Goal: Transaction & Acquisition: Obtain resource

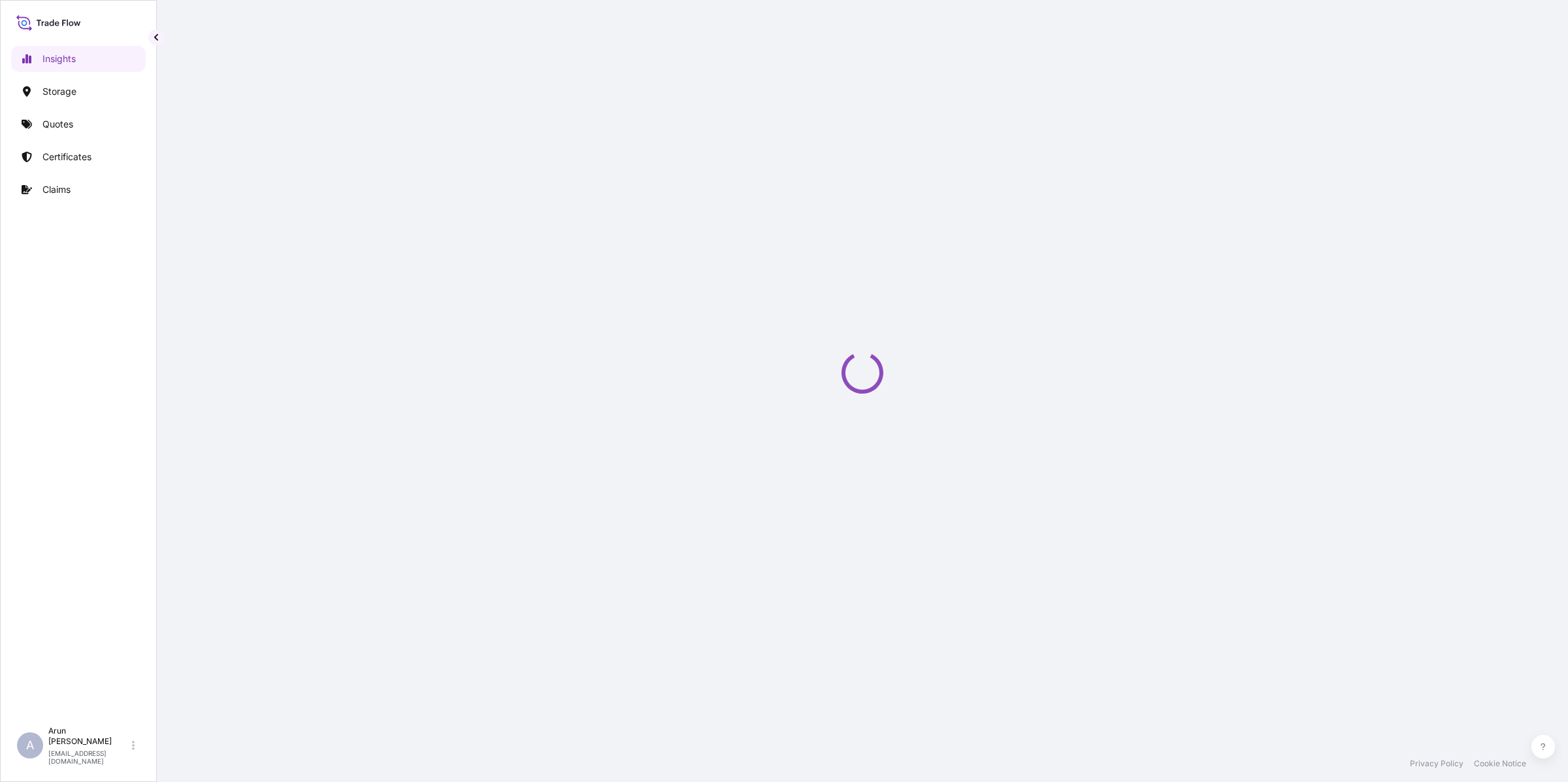
select select "2025"
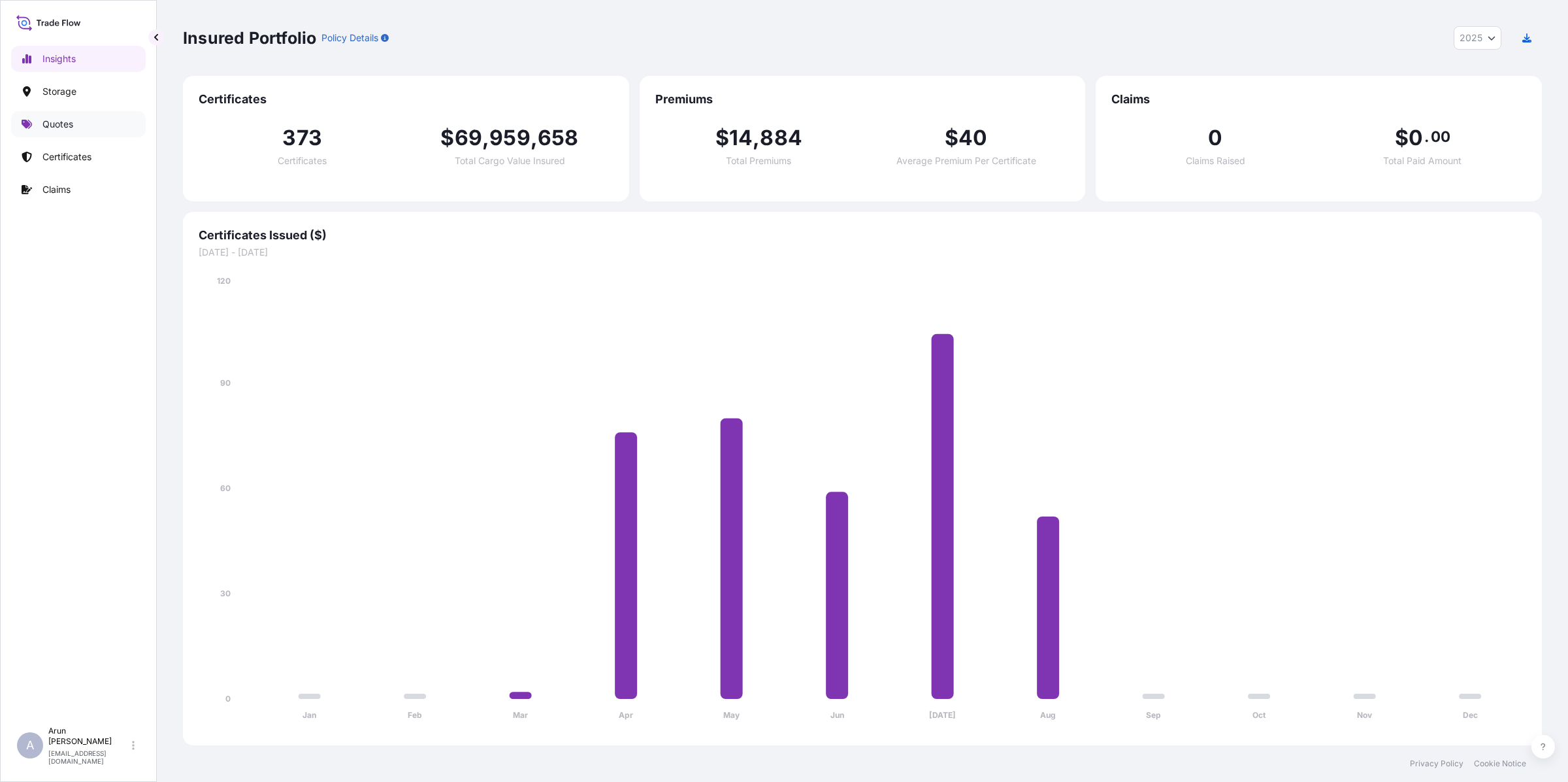
click at [53, 125] on p "Quotes" at bounding box center [57, 125] width 31 height 13
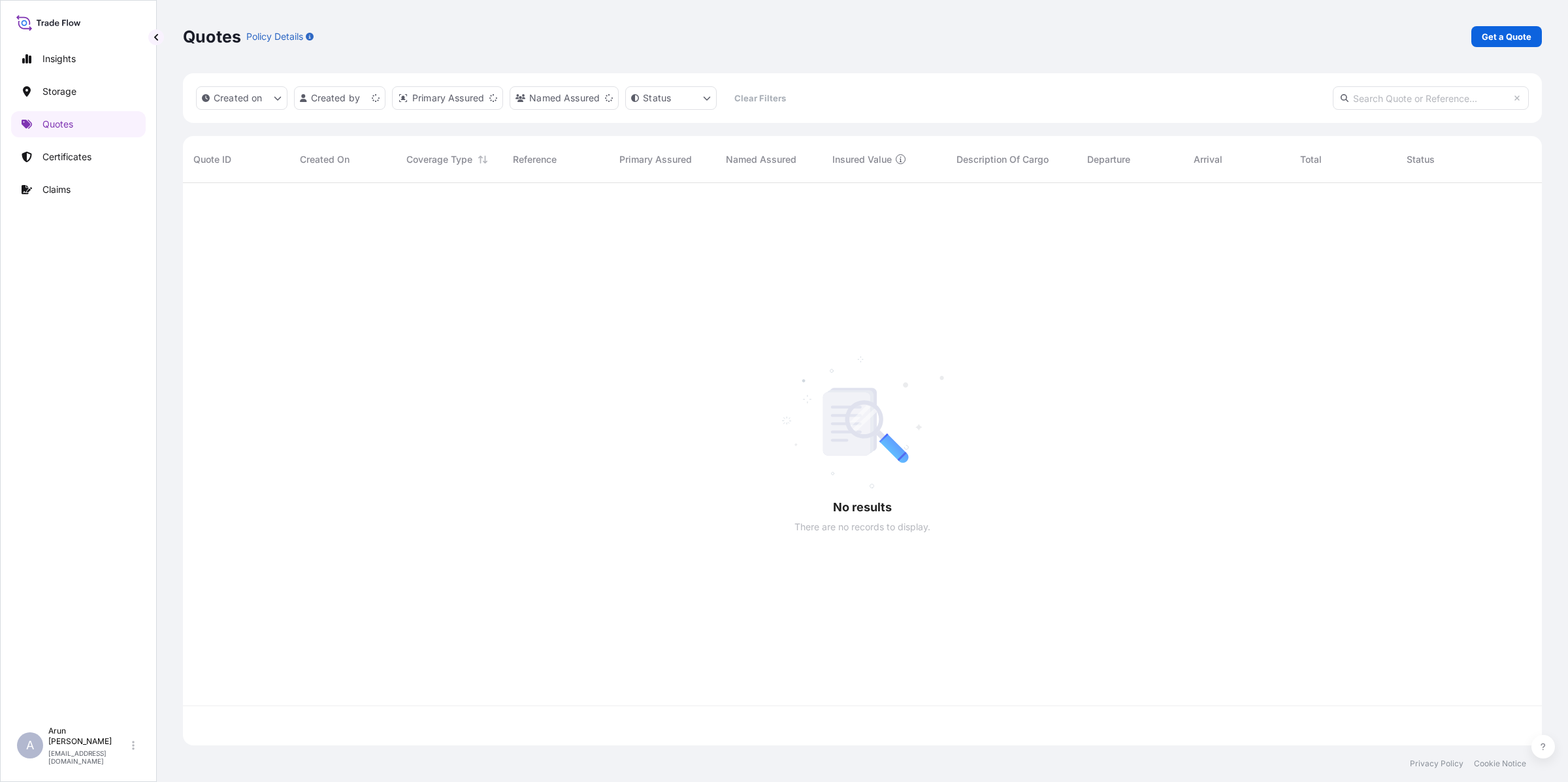
scroll to position [557, 1346]
click at [1497, 42] on p "Get a Quote" at bounding box center [1507, 37] width 50 height 13
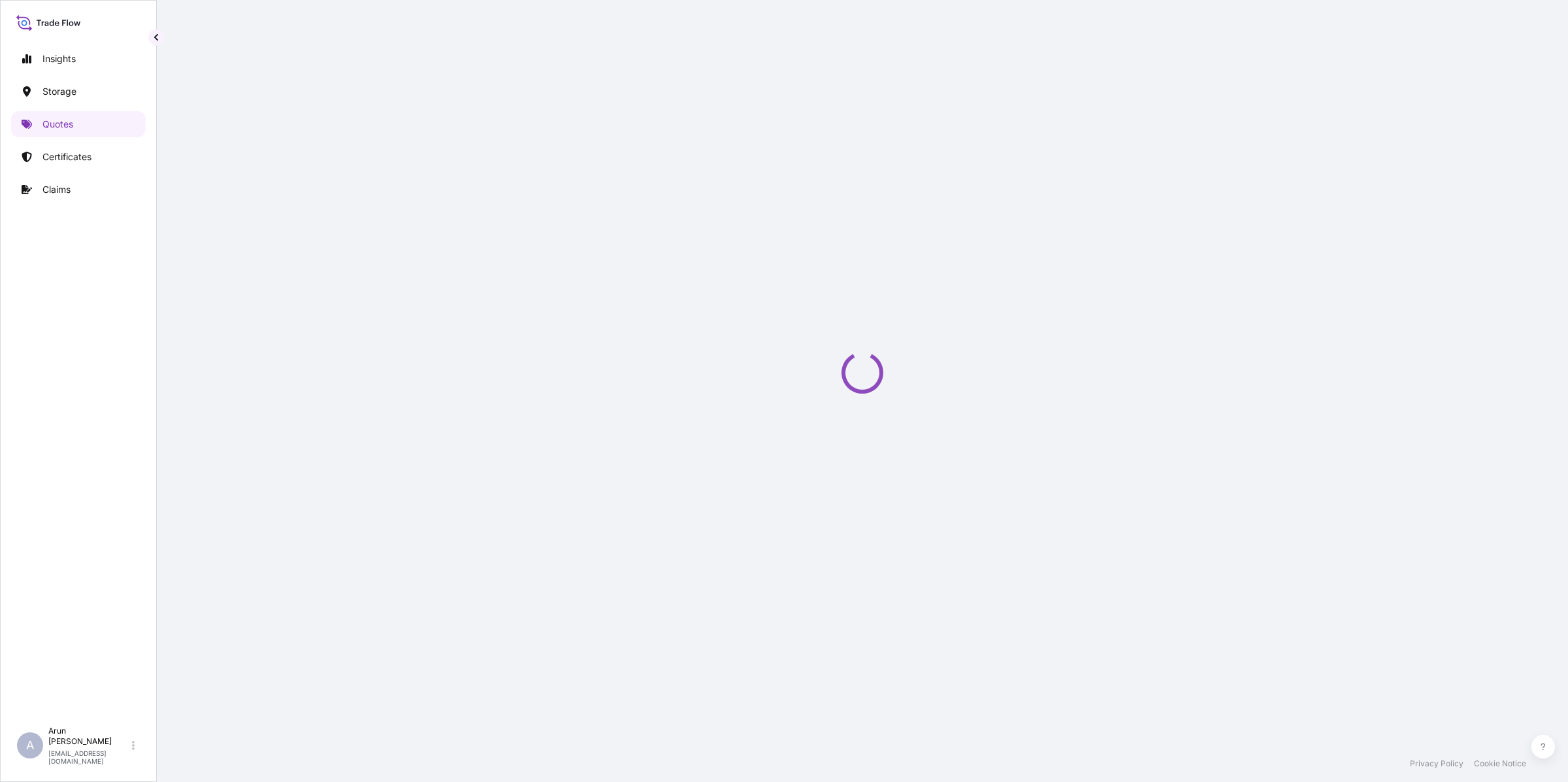
select select "Water"
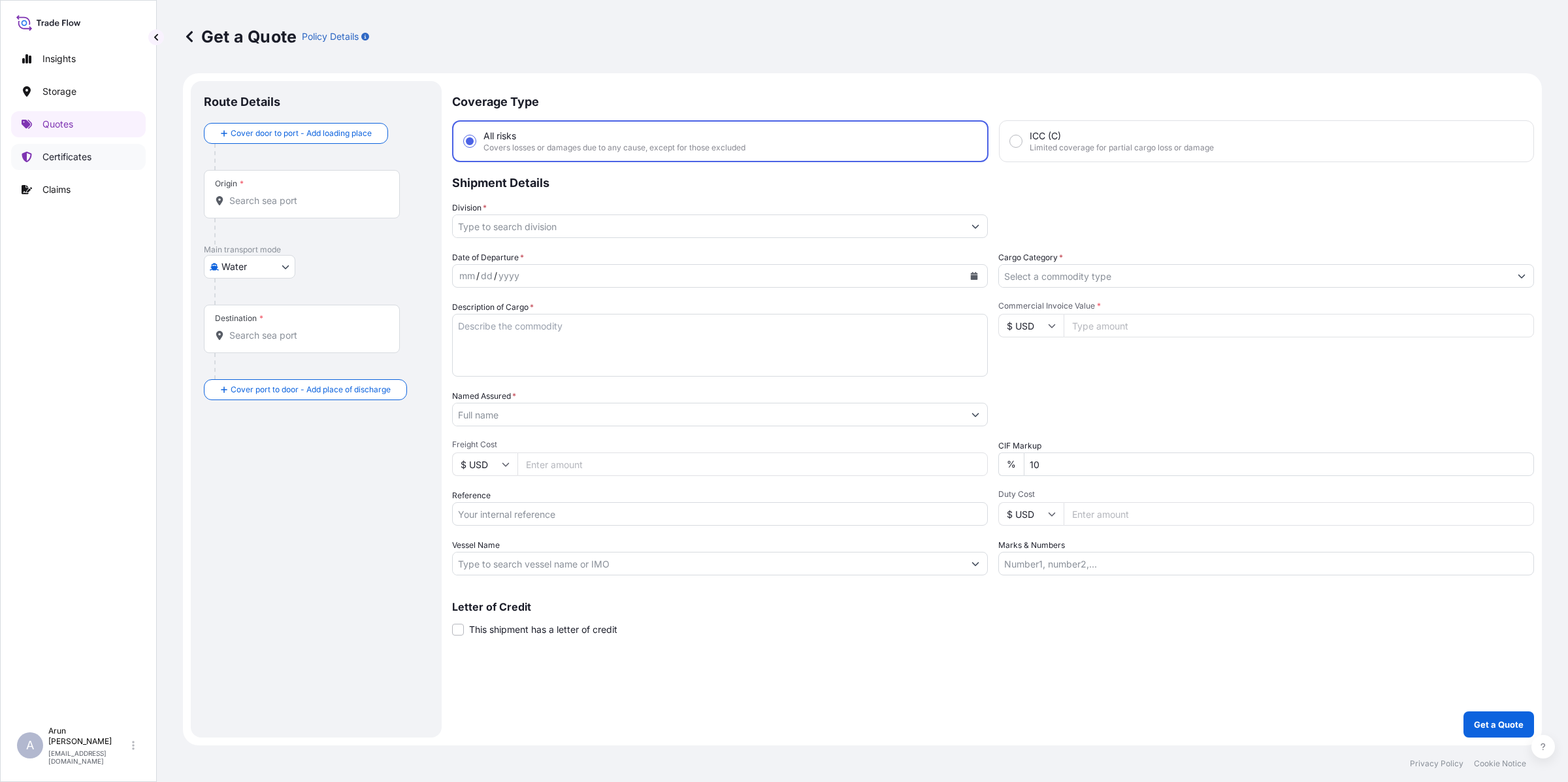
click at [50, 155] on p "Certificates" at bounding box center [66, 157] width 49 height 13
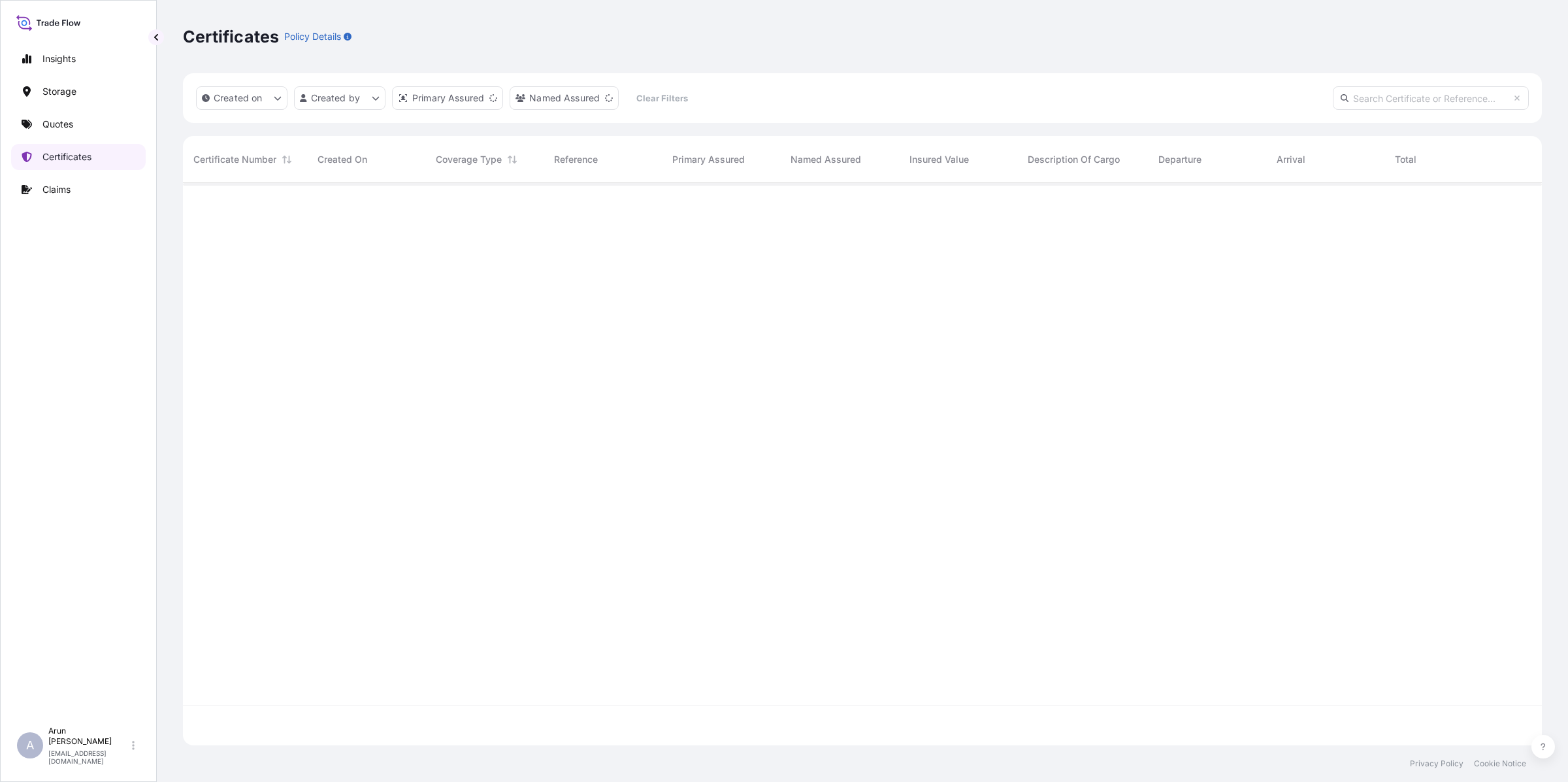
scroll to position [557, 1346]
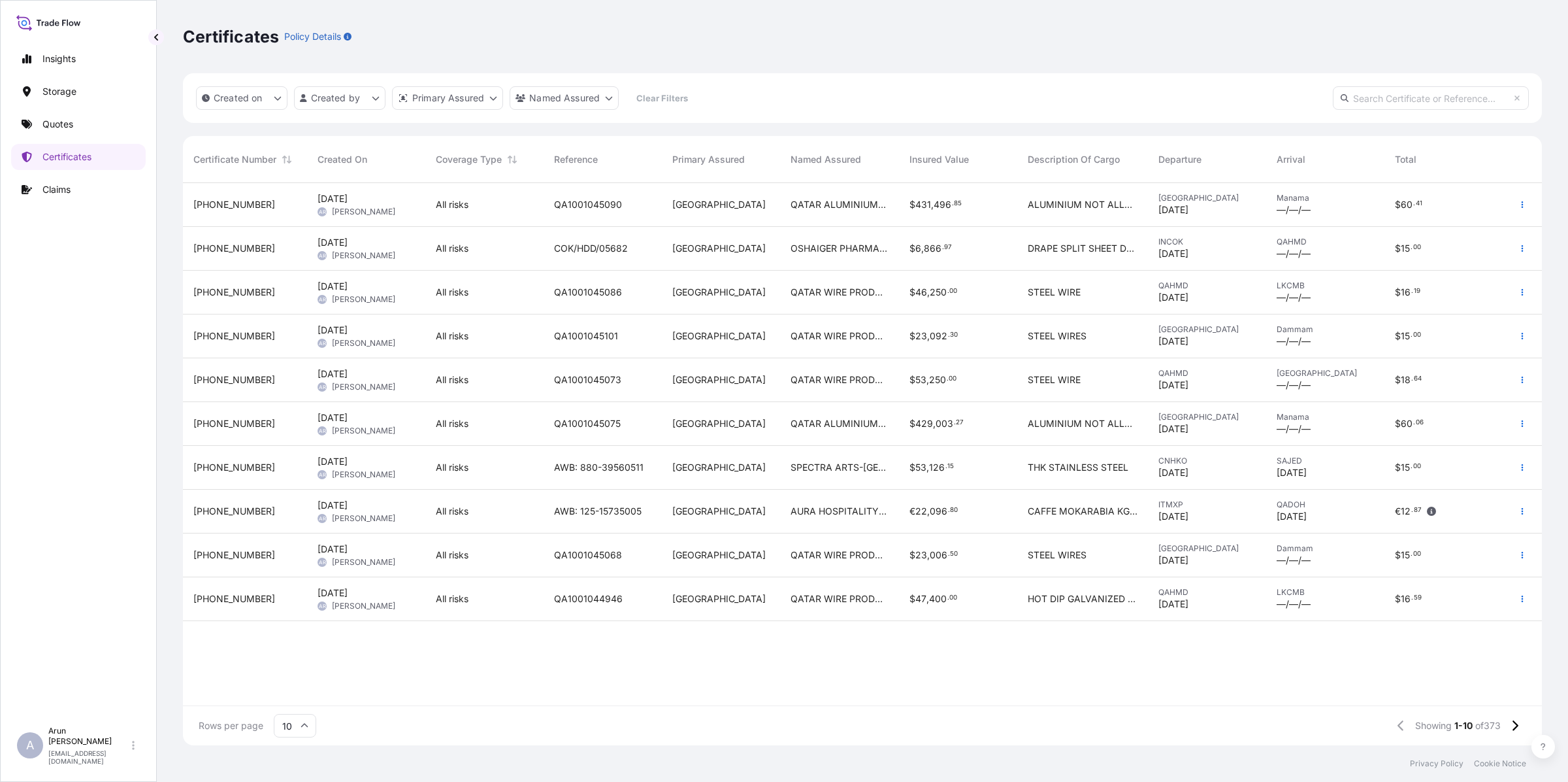
click at [840, 201] on span "QATAR ALUMINIUM LIMITED COMPANY." at bounding box center [839, 205] width 97 height 13
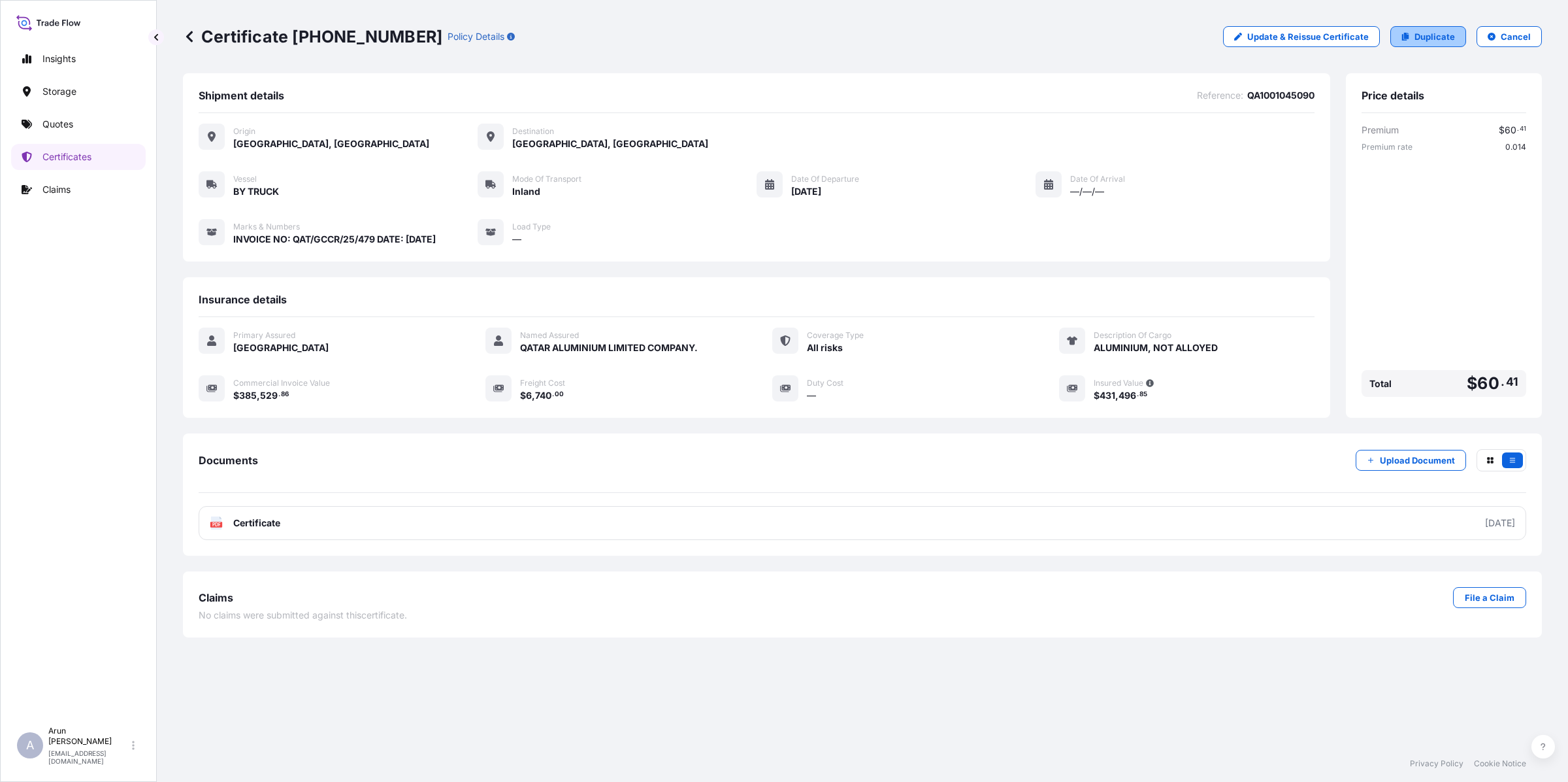
click at [1429, 40] on p "Duplicate" at bounding box center [1434, 37] width 41 height 13
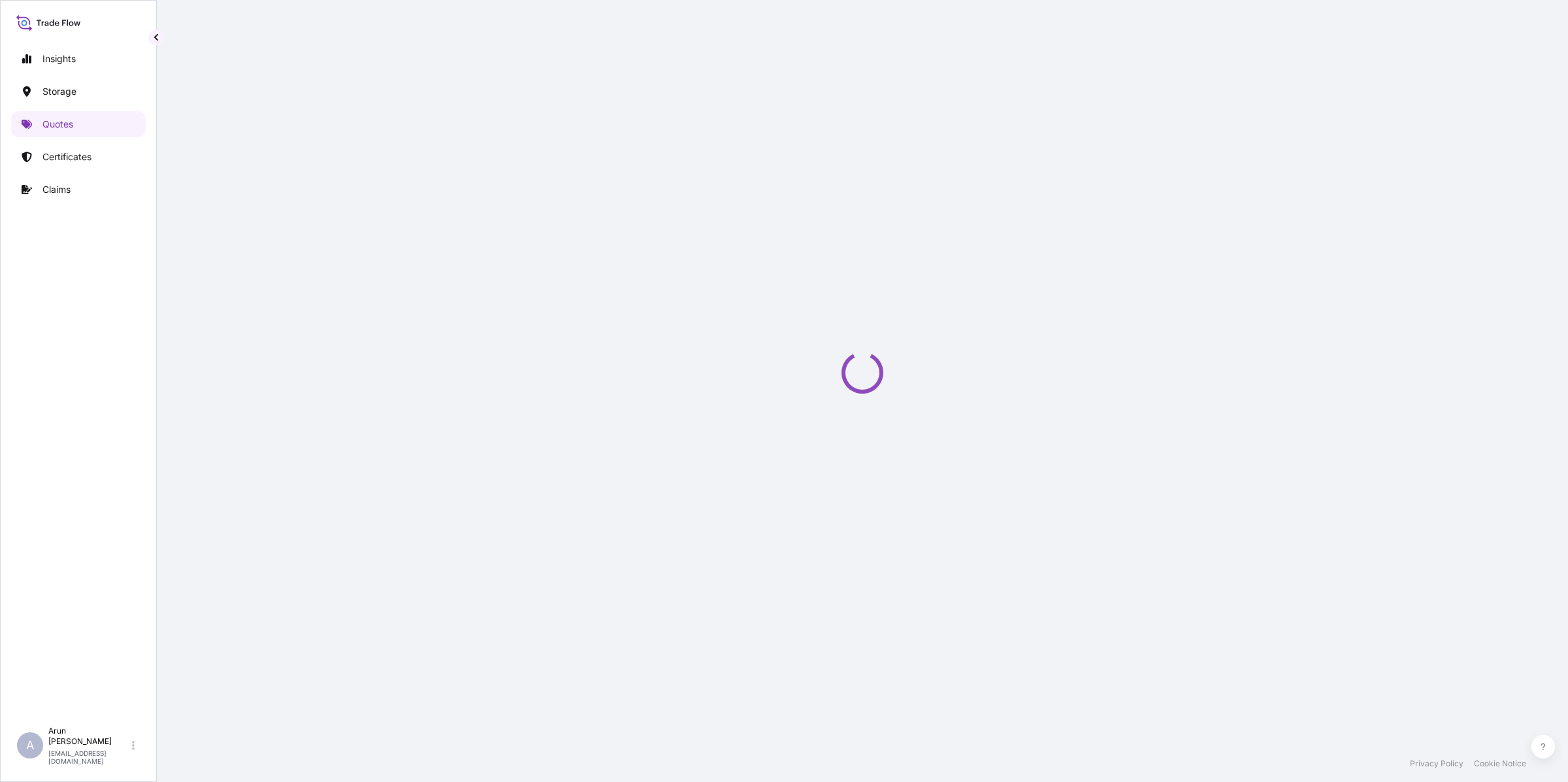
select select "Inland"
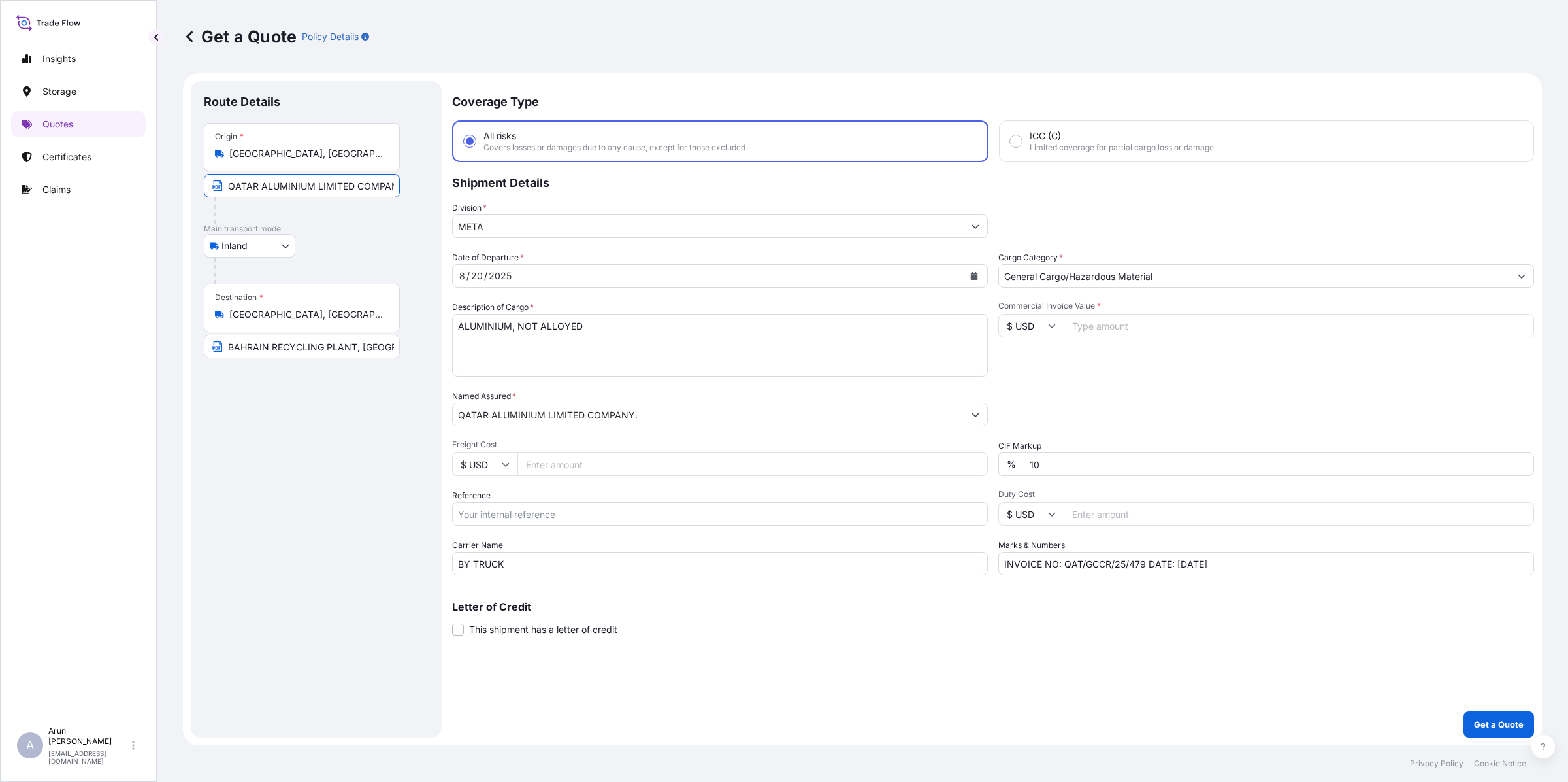
click at [334, 187] on input "QATAR ALUMINIUM LIMITED COMPANY,MESAIEED, [GEOGRAPHIC_DATA], [GEOGRAPHIC_DATA]." at bounding box center [302, 185] width 196 height 23
click at [373, 349] on input "BAHRAIN RECYCLING PLANT, [GEOGRAPHIC_DATA], [GEOGRAPHIC_DATA]" at bounding box center [302, 346] width 196 height 23
click at [977, 276] on icon "Calendar" at bounding box center [973, 276] width 7 height 7
click at [573, 435] on div "21" at bounding box center [574, 434] width 23 height 23
click at [567, 466] on input "Freight Cost" at bounding box center [752, 464] width 470 height 23
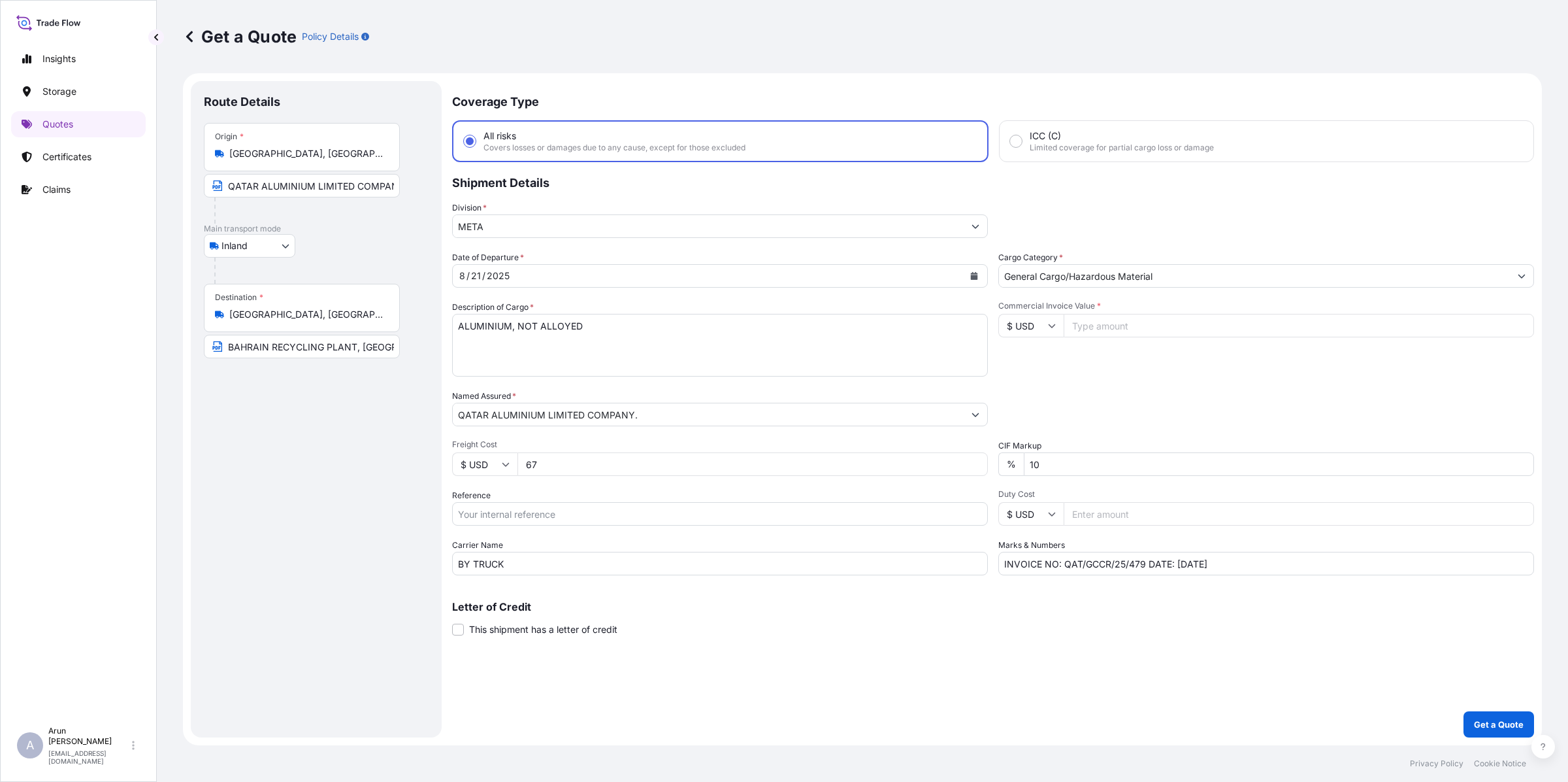
type input "6"
type input "6740"
click at [588, 520] on input "Reference" at bounding box center [720, 514] width 536 height 23
type input "q"
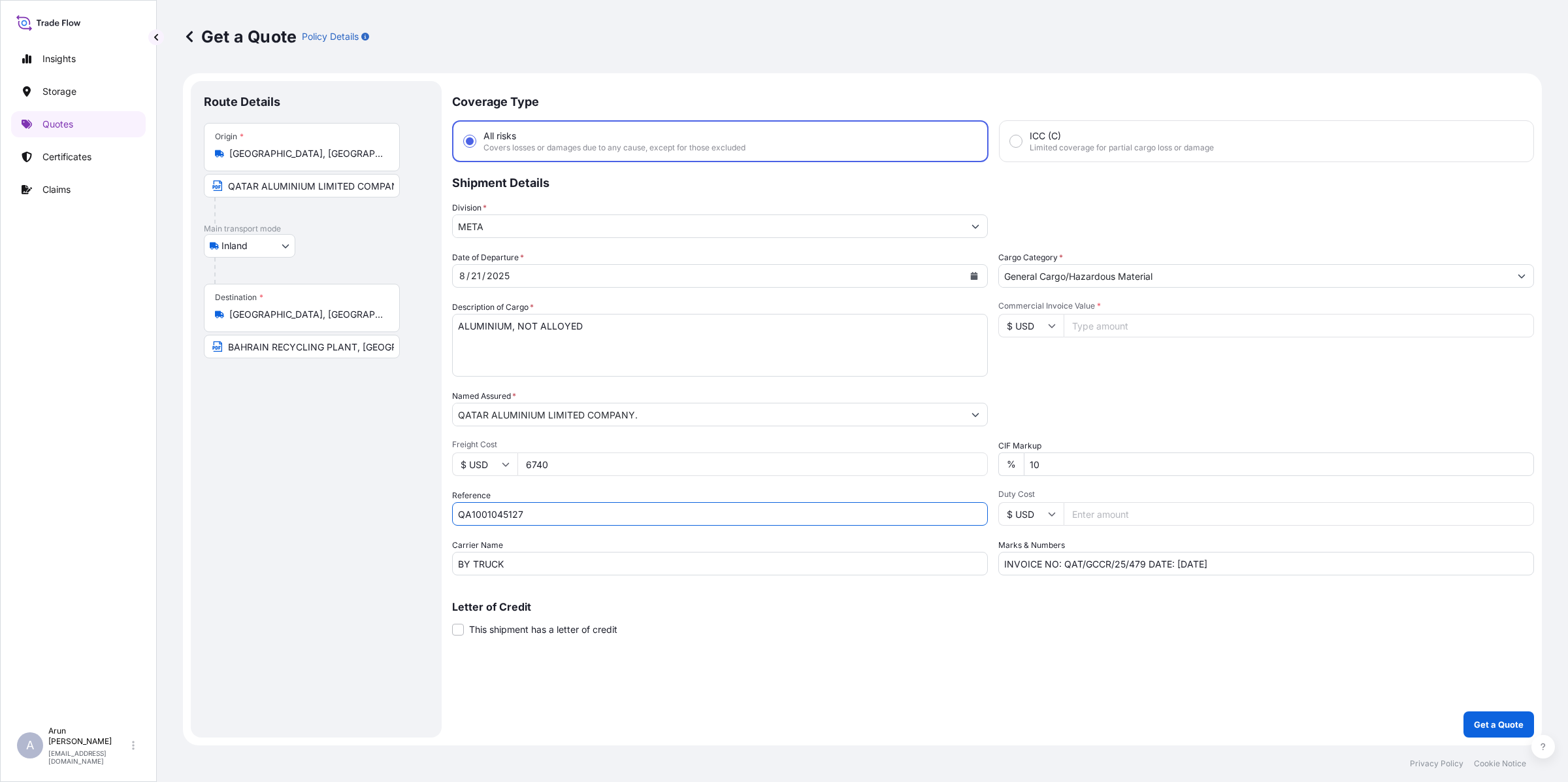
type input "QA1001045127"
click at [1167, 325] on input "Commercial Invoice Value *" at bounding box center [1298, 325] width 470 height 23
type input "390018.15"
click at [1144, 562] on input "INVOICE NO: QAT/GCCR/25/479 DATE: [DATE]" at bounding box center [1266, 564] width 536 height 23
click at [1184, 560] on input "INVOICE NO: QAT/GCCR/25/481 DATE: [DATE]" at bounding box center [1266, 564] width 536 height 23
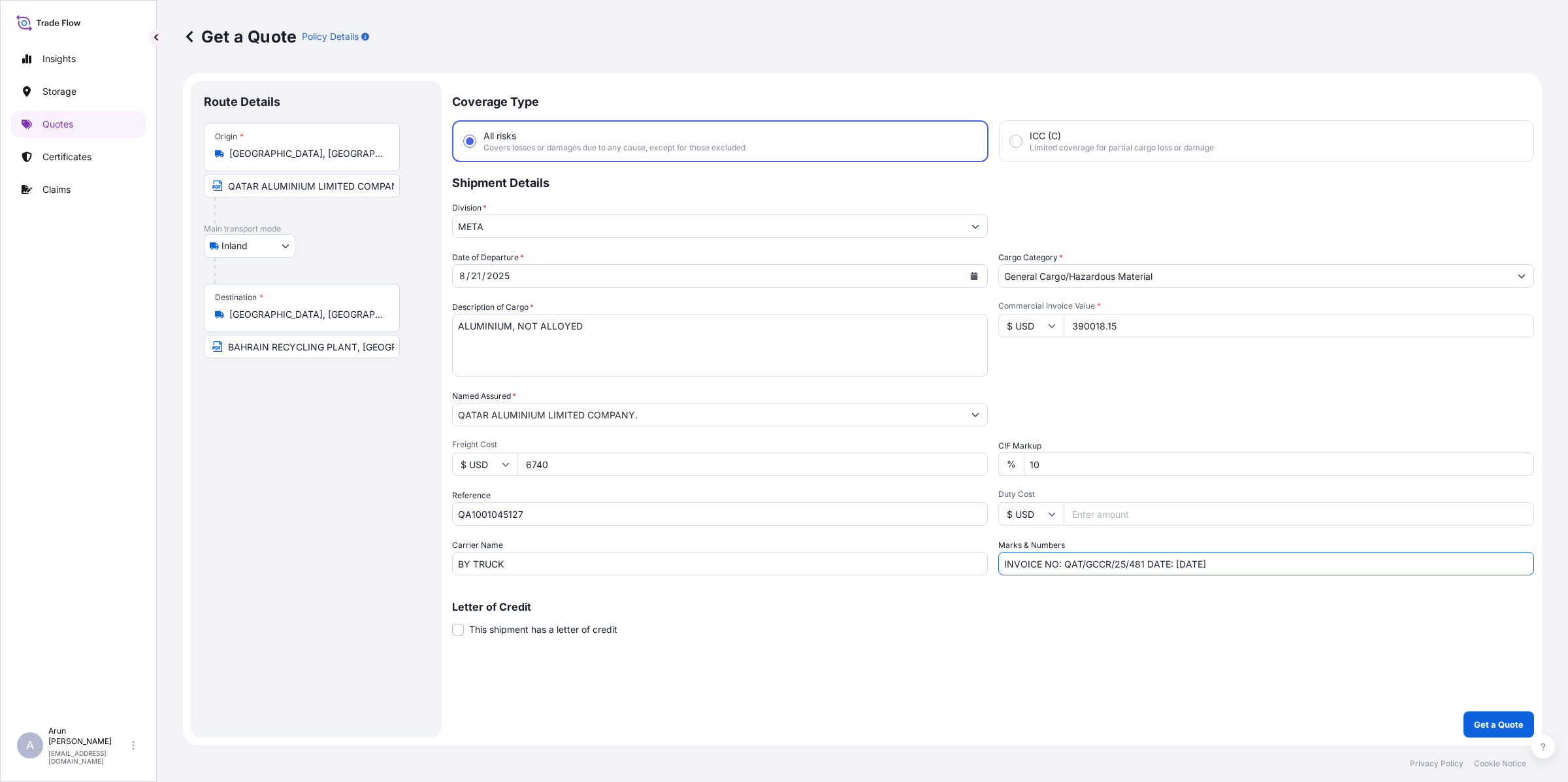
type input "INVOICE NO: QAT/GCCR/25/481 DATE: [DATE]"
click at [1495, 724] on p "Get a Quote" at bounding box center [1498, 725] width 50 height 13
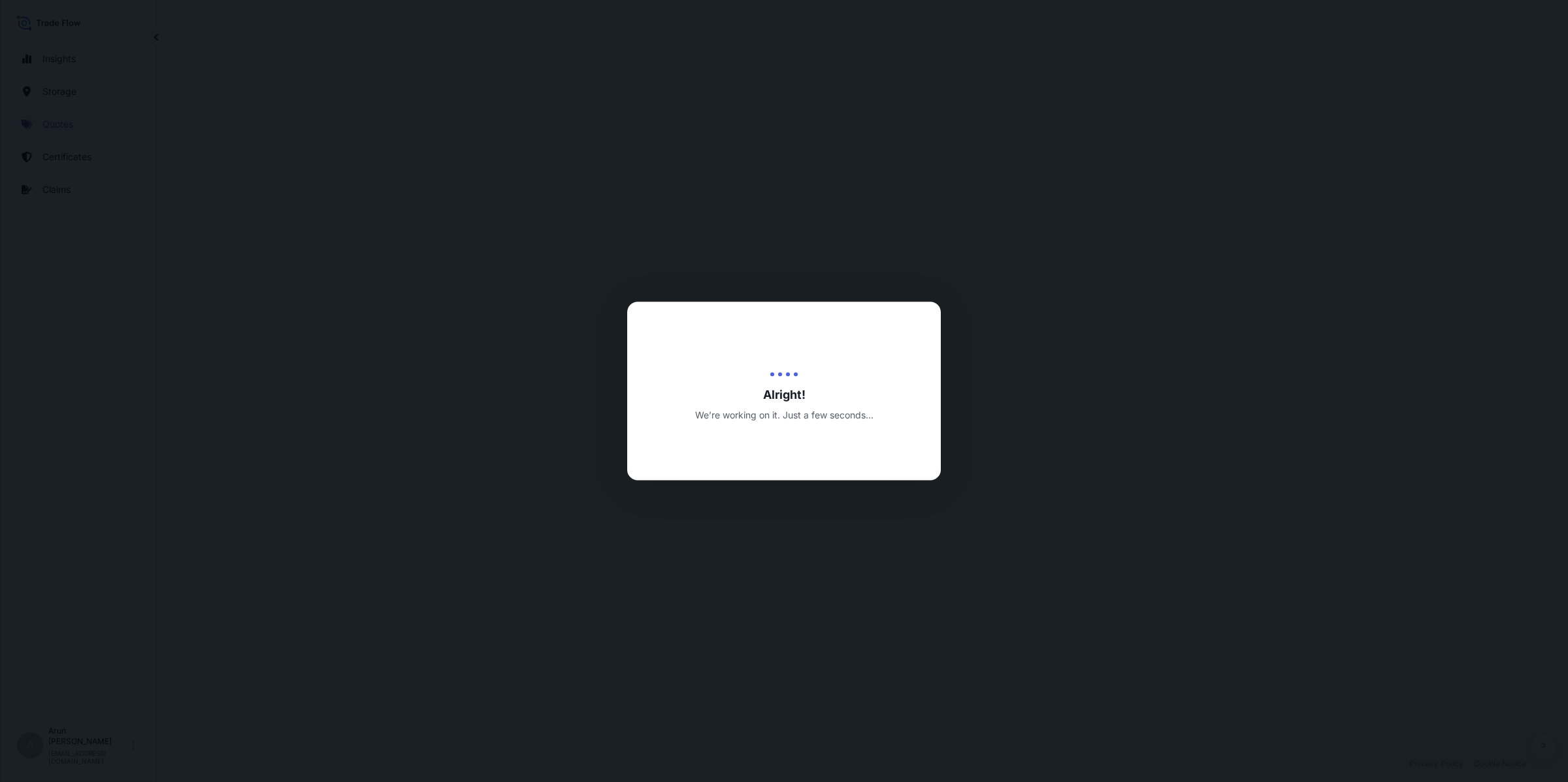
select select "Inland"
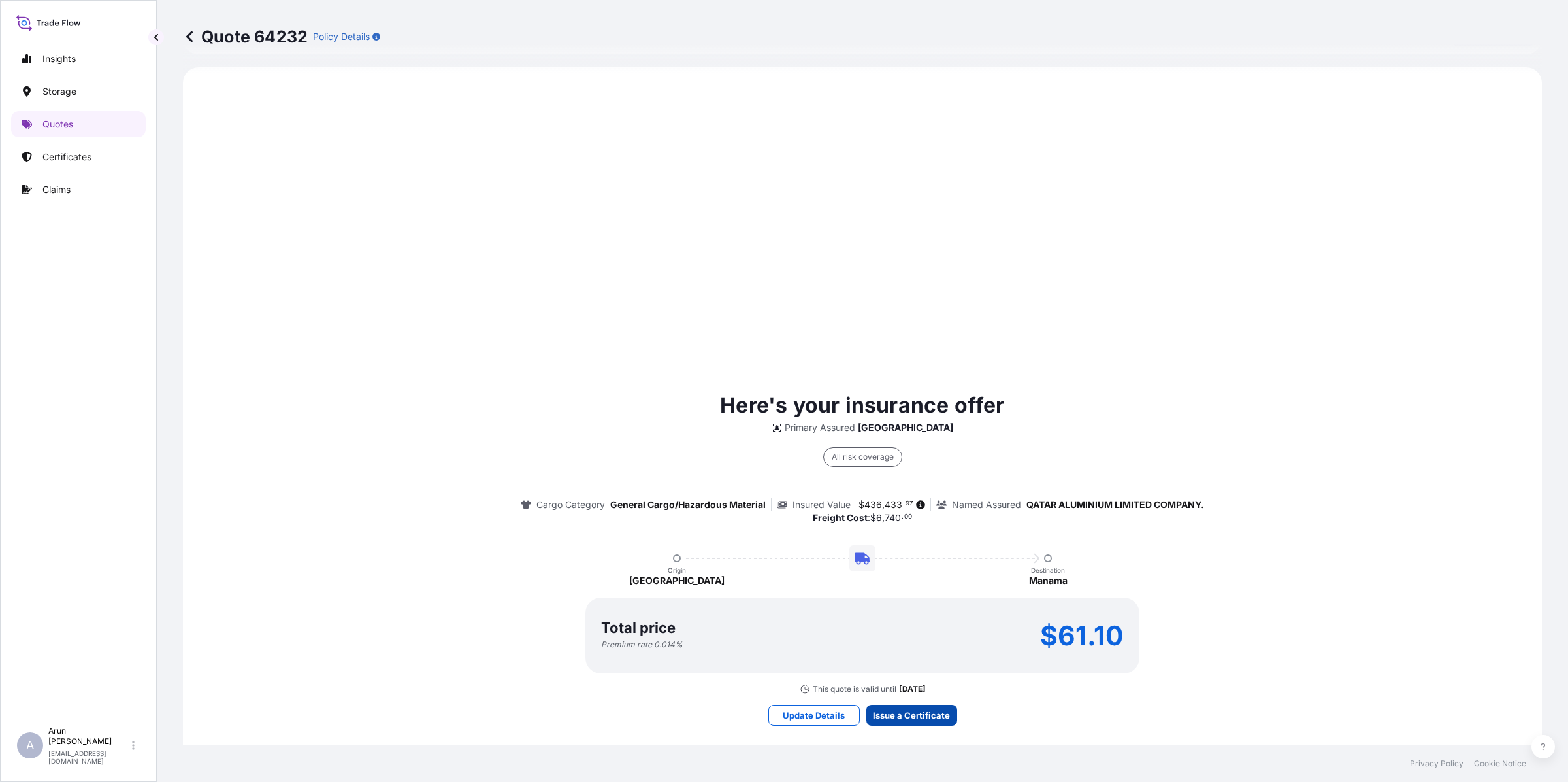
scroll to position [1694, 0]
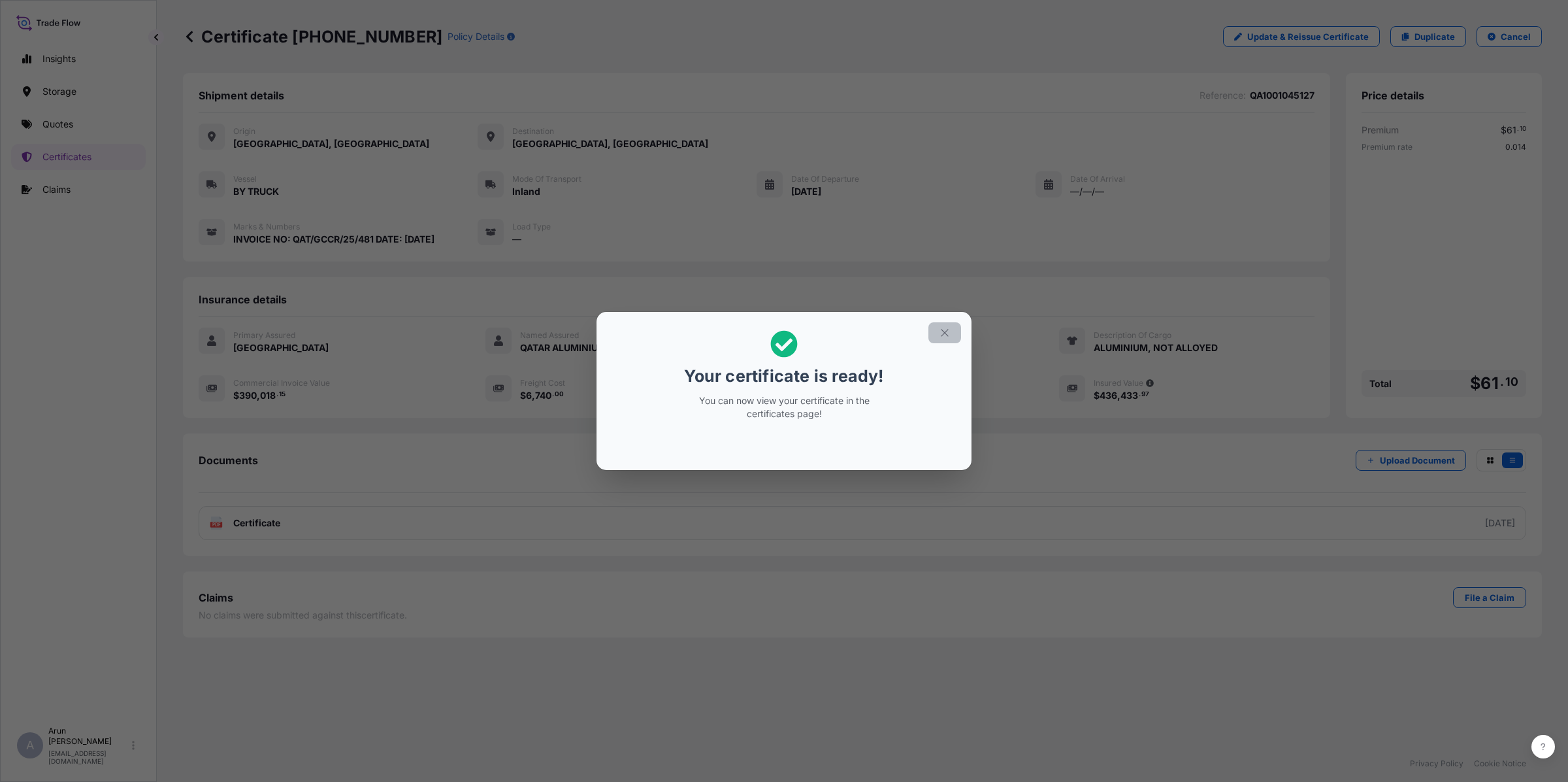
click at [942, 331] on icon "button" at bounding box center [945, 333] width 12 height 12
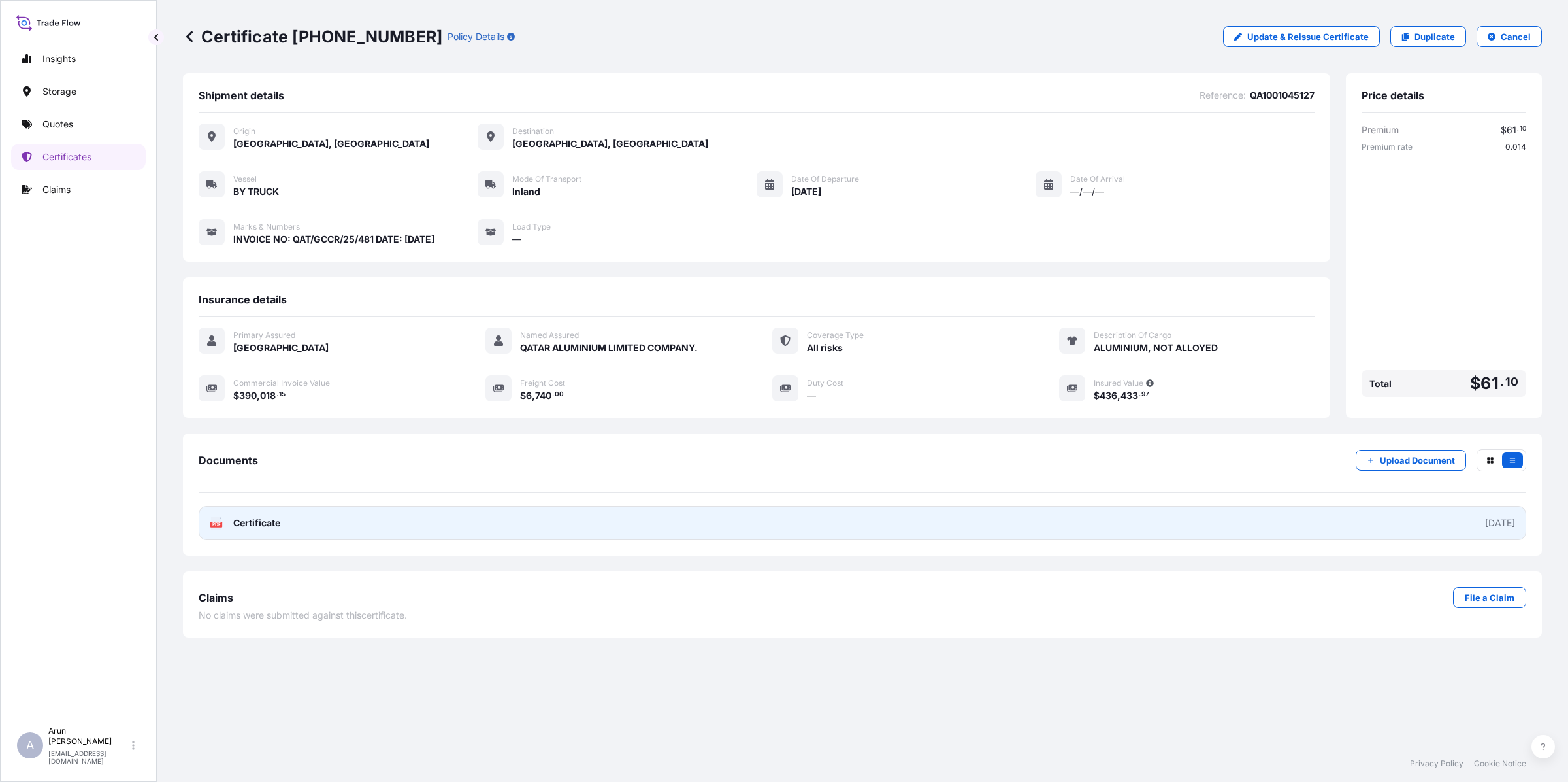
click at [243, 511] on link "PDF Certificate [DATE]" at bounding box center [862, 522] width 1327 height 34
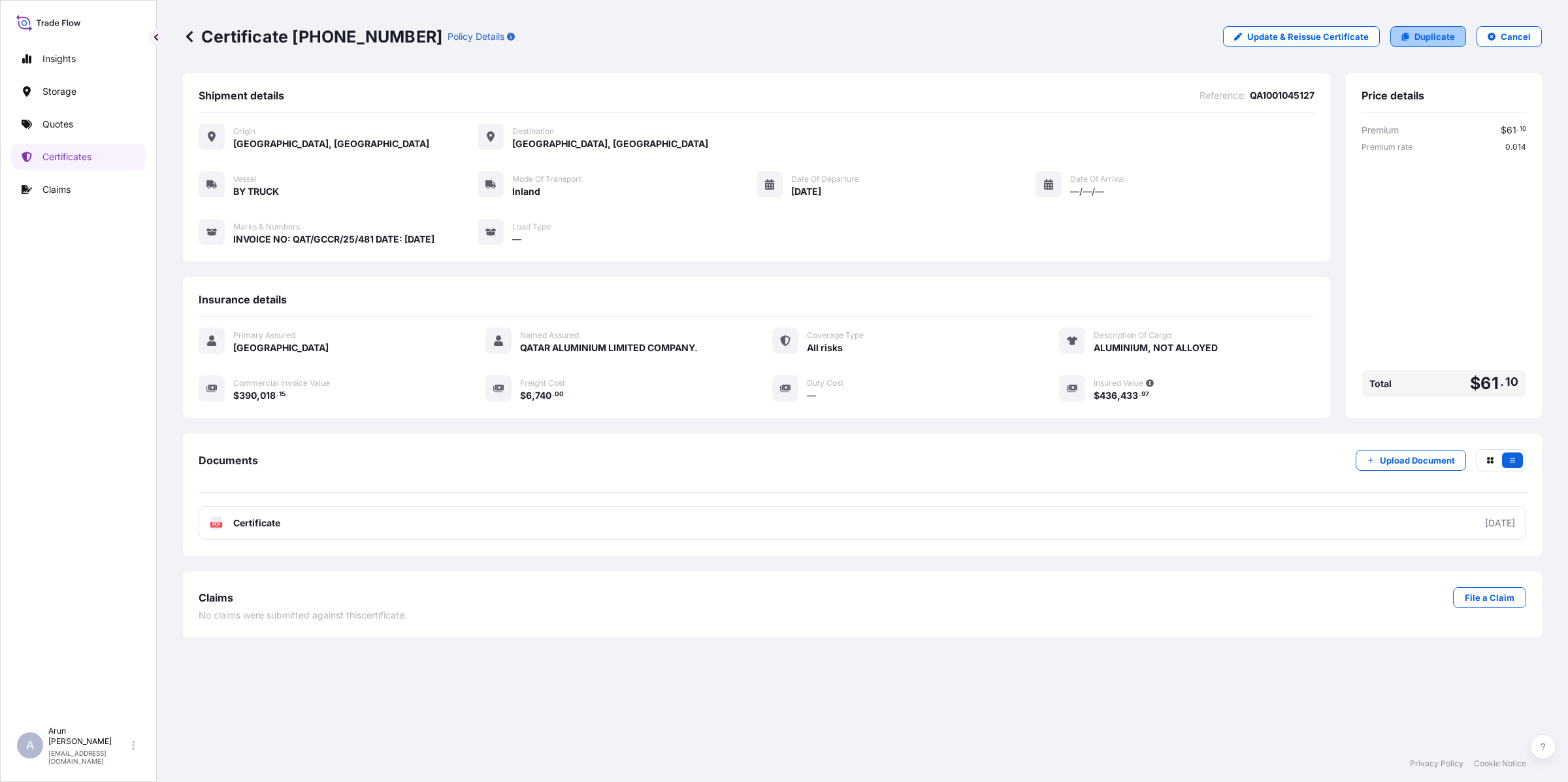
click at [1442, 32] on p "Duplicate" at bounding box center [1434, 37] width 41 height 13
select select "Inland"
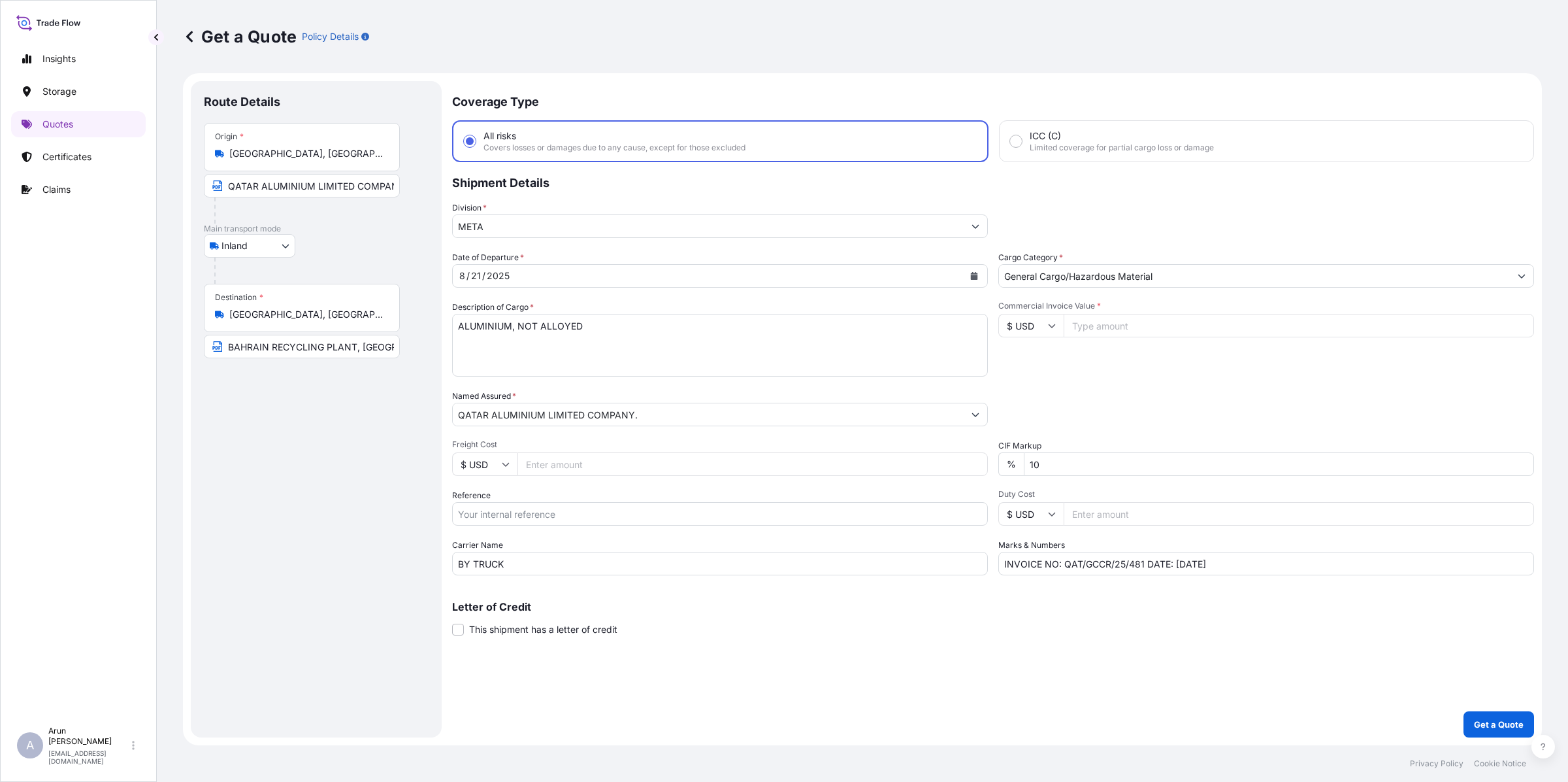
click at [1101, 325] on input "Commercial Invoice Value *" at bounding box center [1298, 325] width 470 height 23
click at [536, 462] on input "Freight Cost" at bounding box center [752, 464] width 470 height 23
type input "6740"
click at [1140, 563] on input "INVOICE NO: QAT/GCCR/25/481 DATE: [DATE]" at bounding box center [1266, 564] width 536 height 23
type input "INVOICE NO: QAT/GCCR/25/480 DATE: [DATE]"
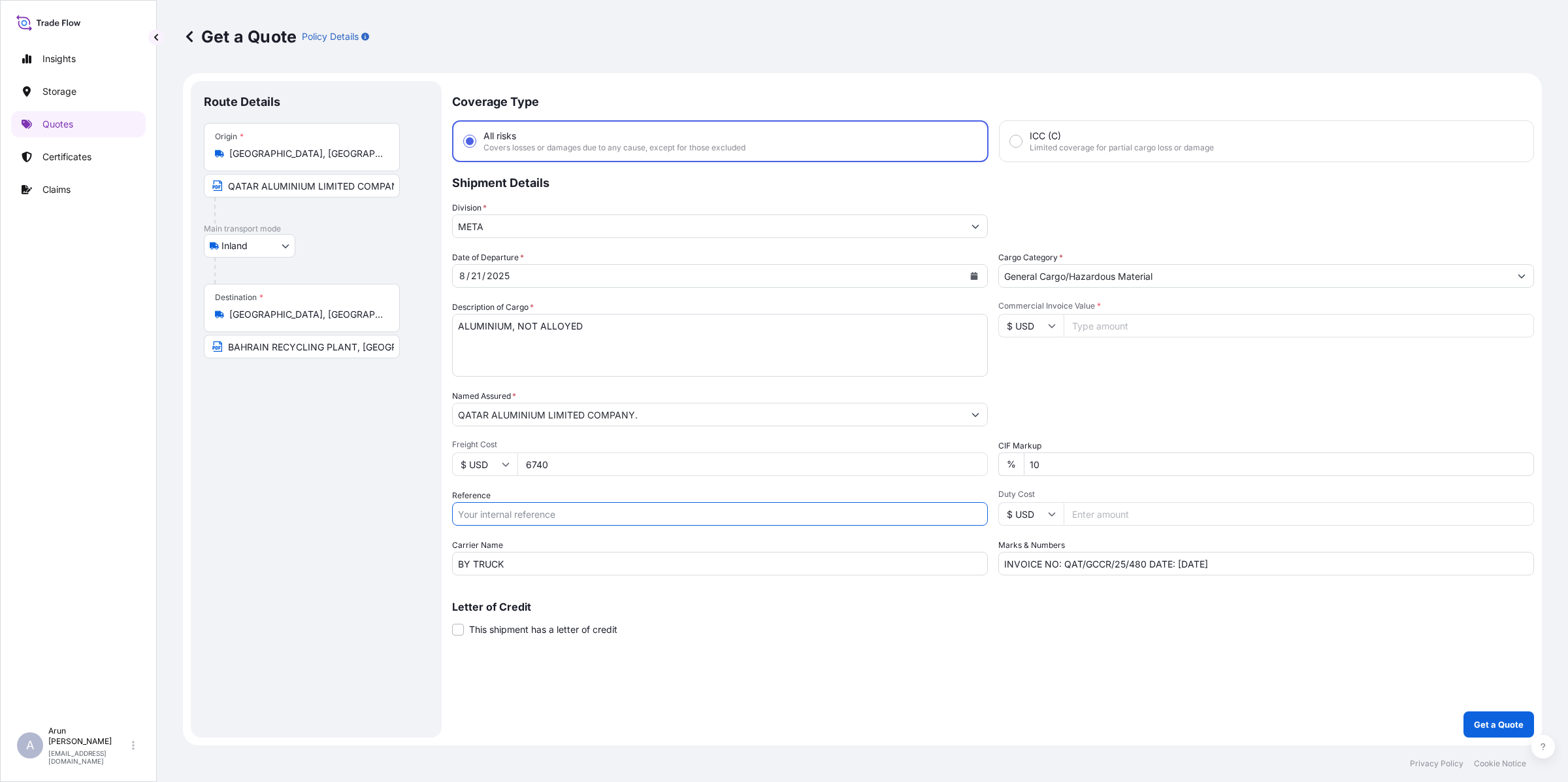
click at [480, 506] on input "Reference" at bounding box center [720, 514] width 536 height 23
type input "QA1001045119"
click at [1093, 328] on input "Commercial Invoice Value *" at bounding box center [1298, 325] width 470 height 23
type input "386474.62"
click at [1502, 731] on button "Get a Quote" at bounding box center [1498, 724] width 71 height 26
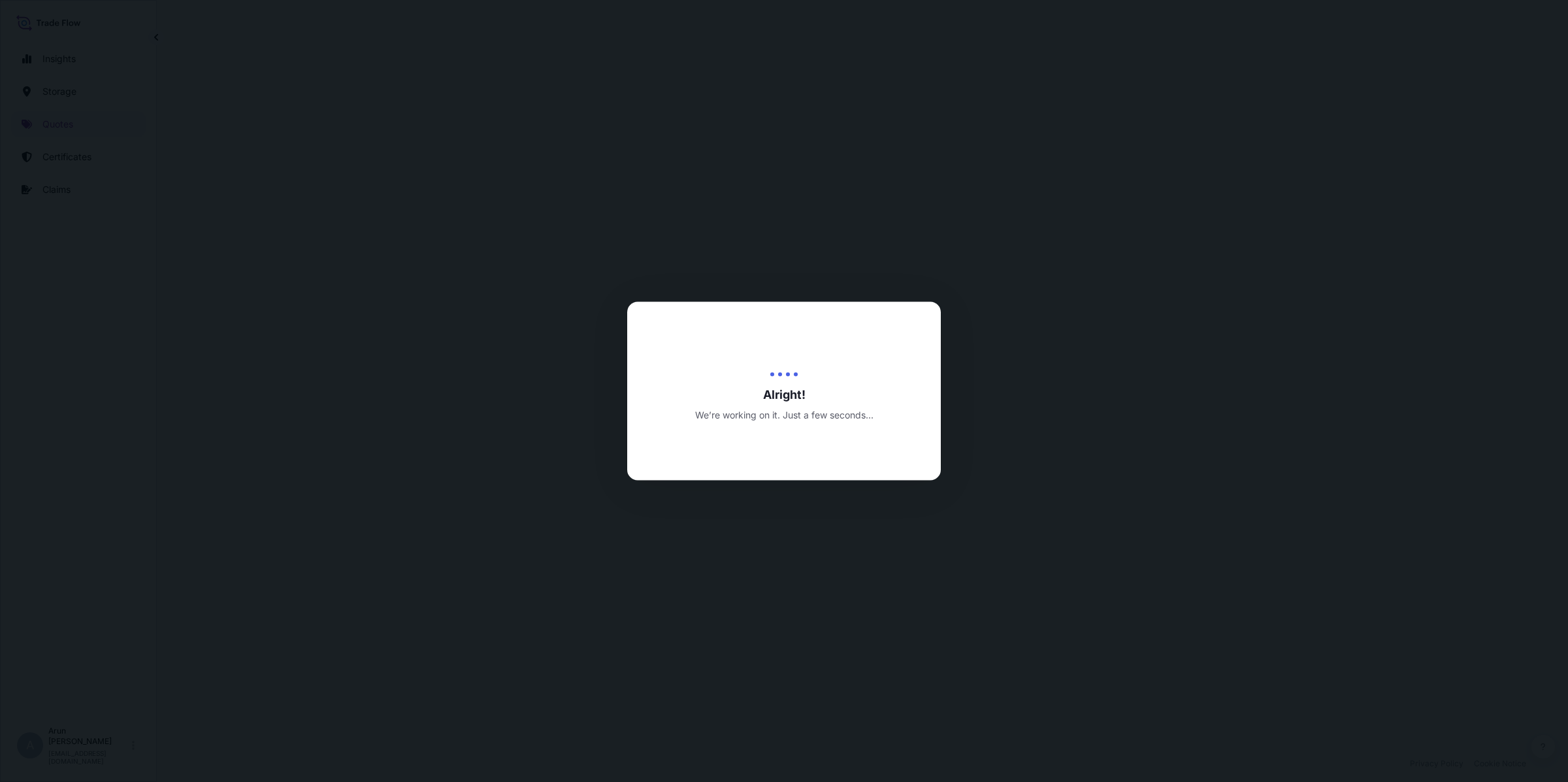
select select "Inland"
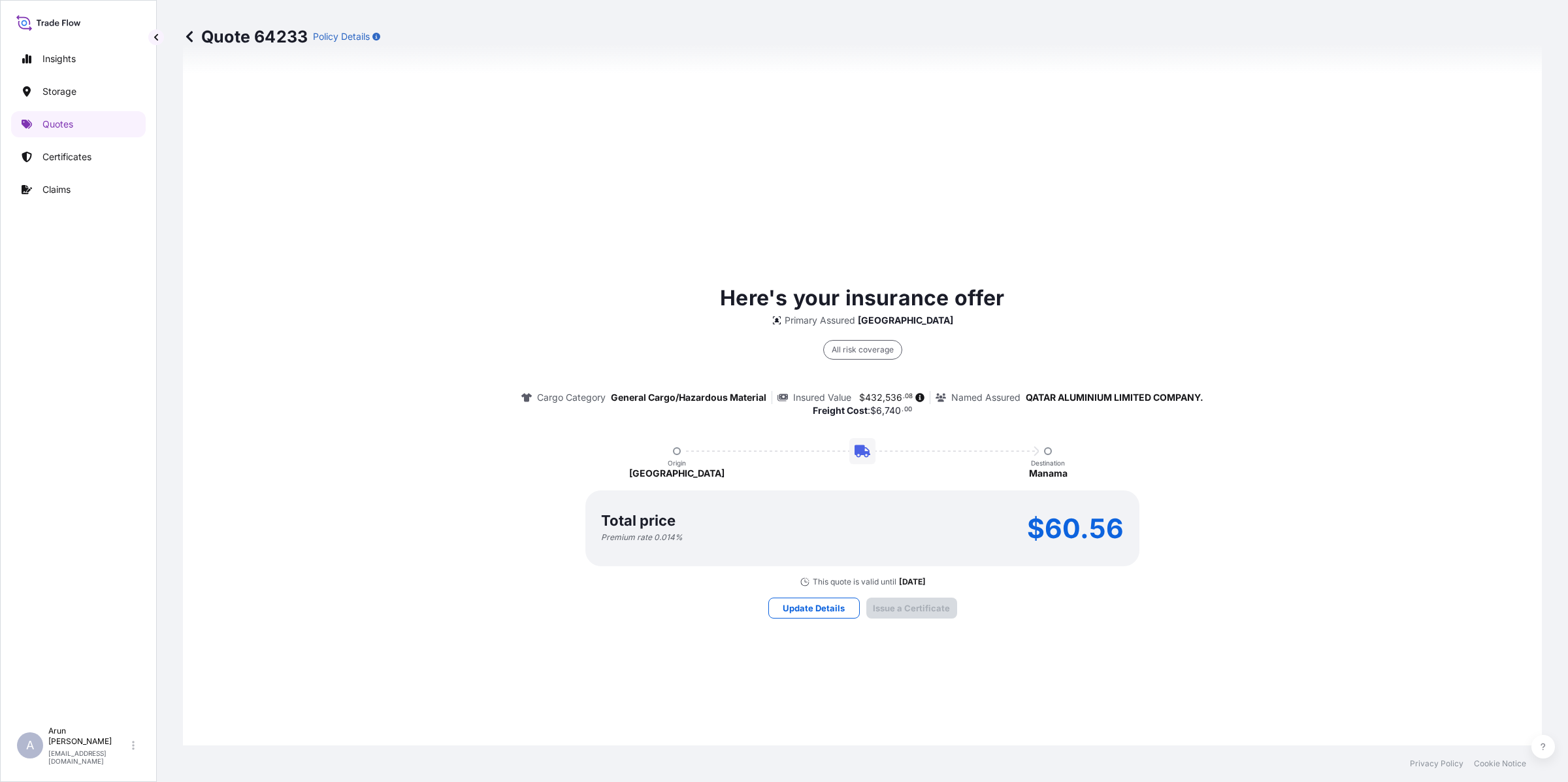
scroll to position [1694, 0]
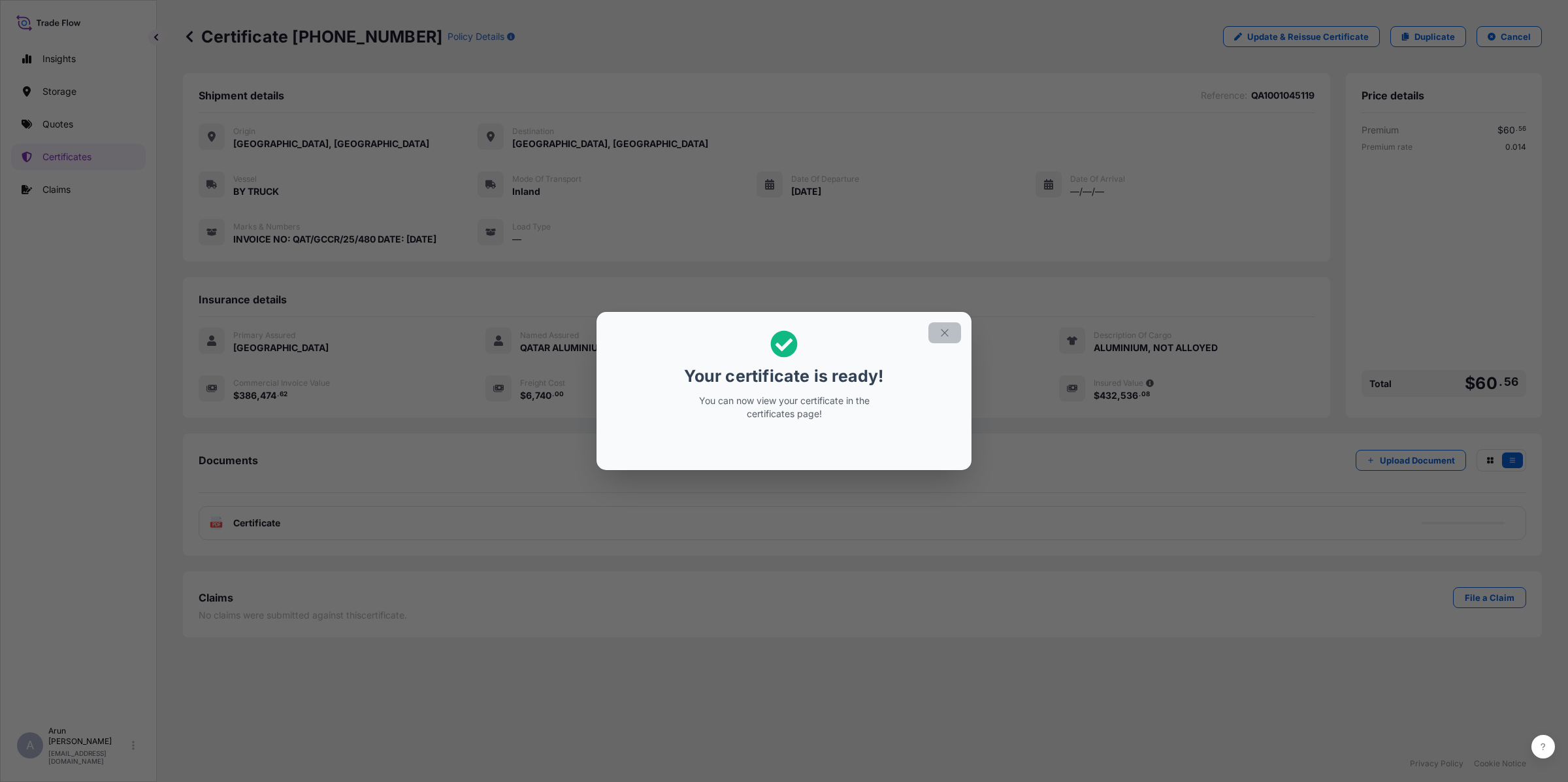
click at [945, 330] on icon "button" at bounding box center [945, 333] width 12 height 12
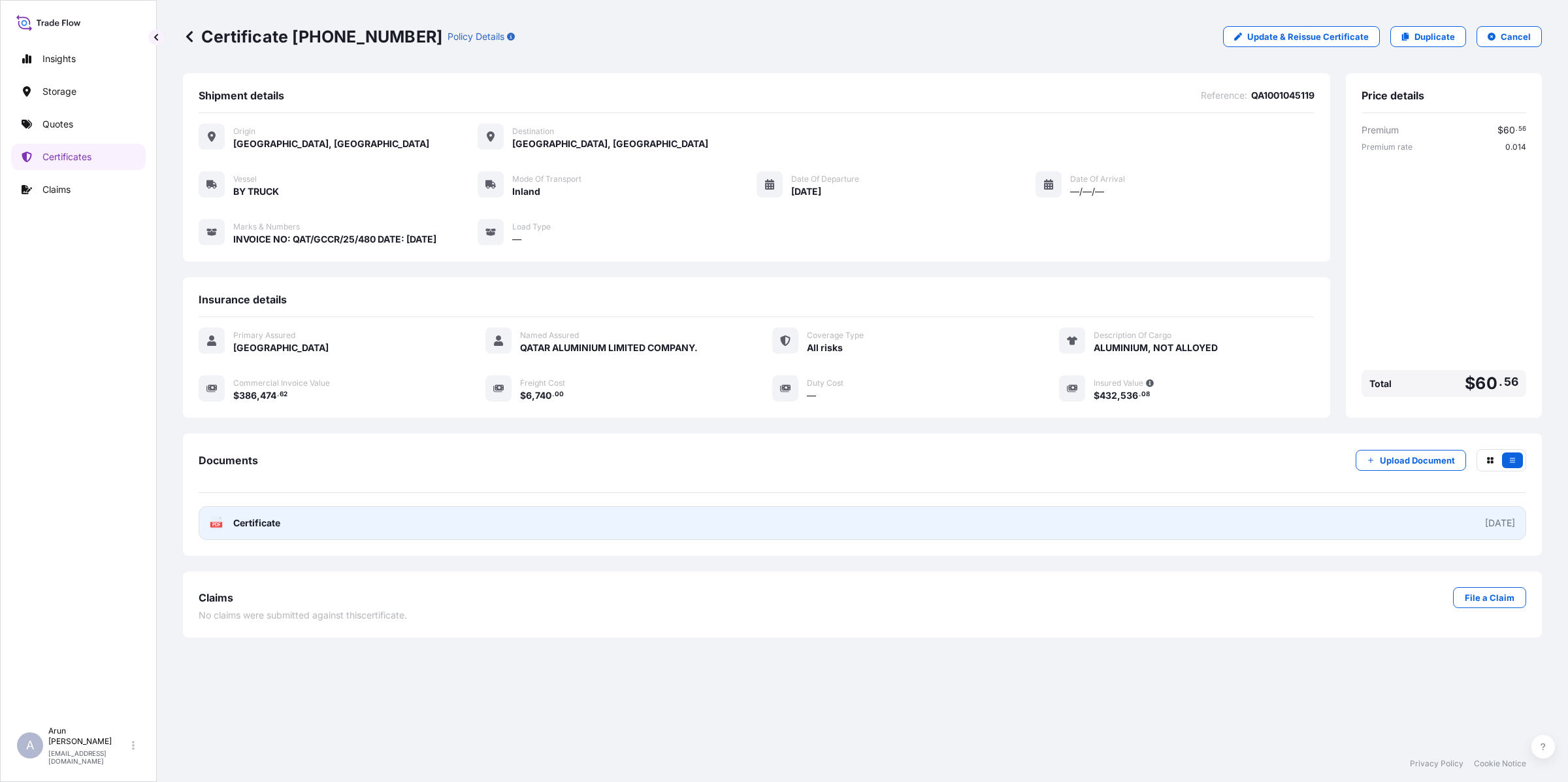
click at [312, 521] on link "PDF Certificate [DATE]" at bounding box center [862, 522] width 1327 height 34
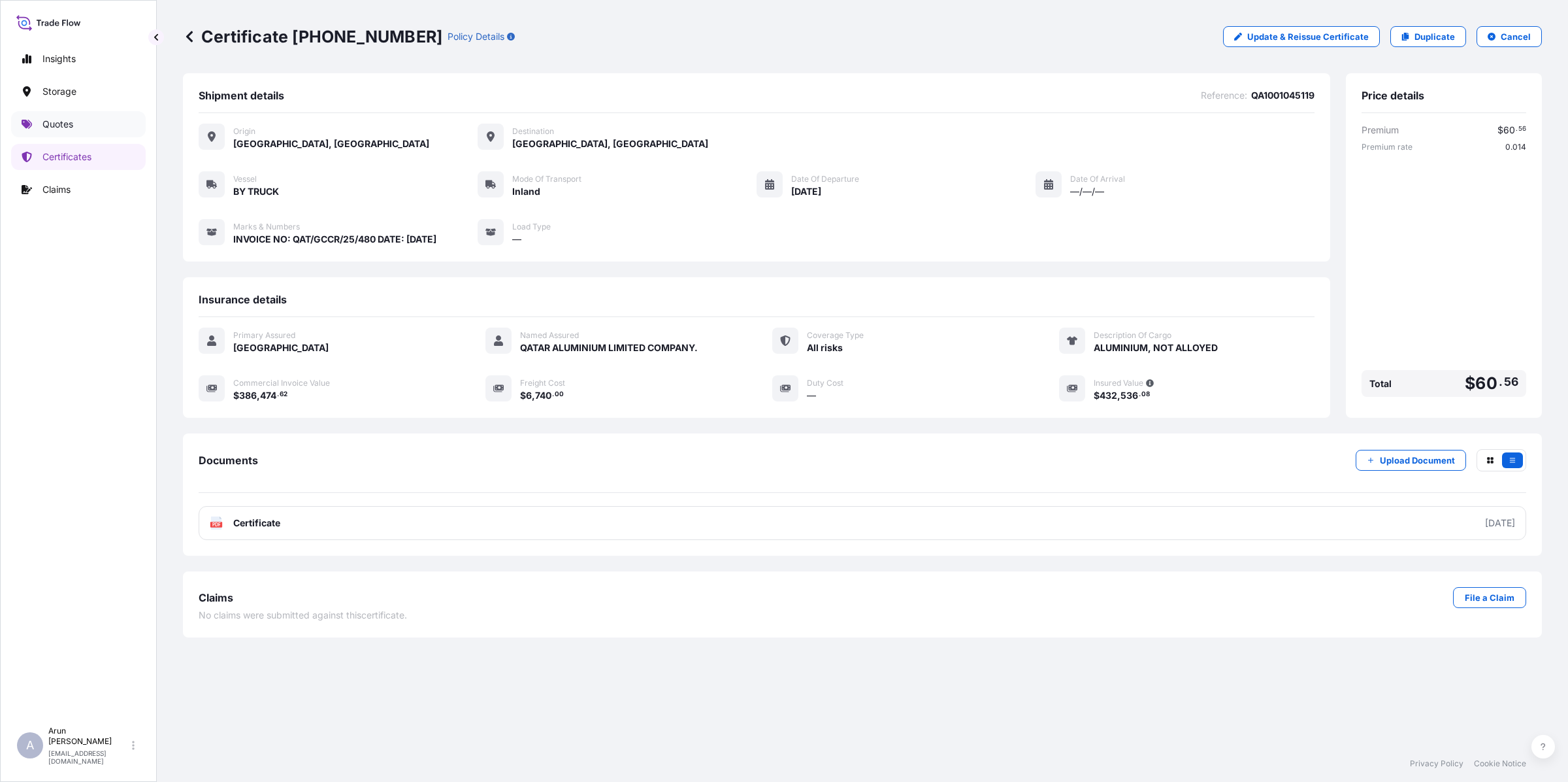
click at [61, 121] on p "Quotes" at bounding box center [57, 125] width 31 height 13
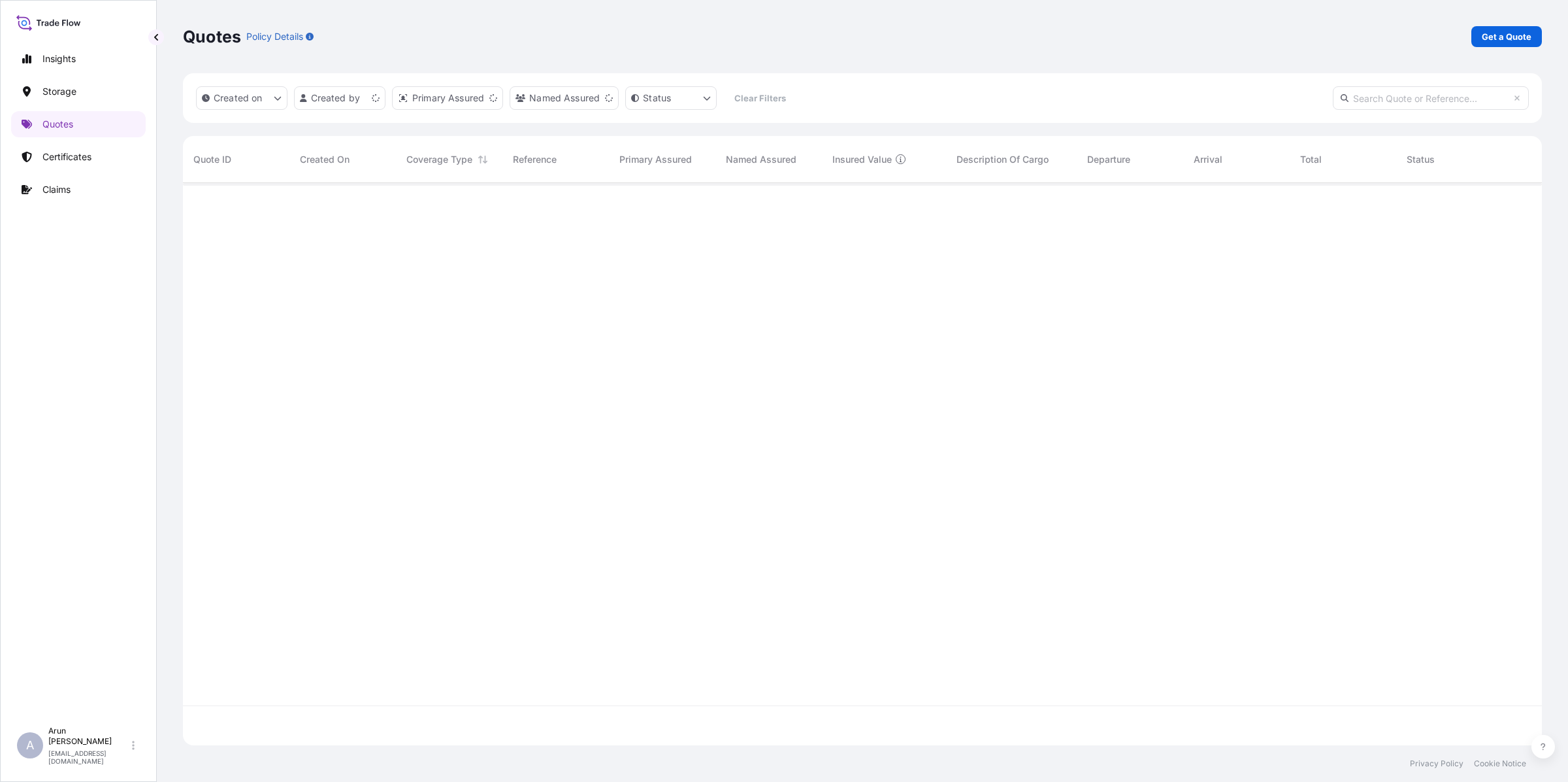
scroll to position [557, 1346]
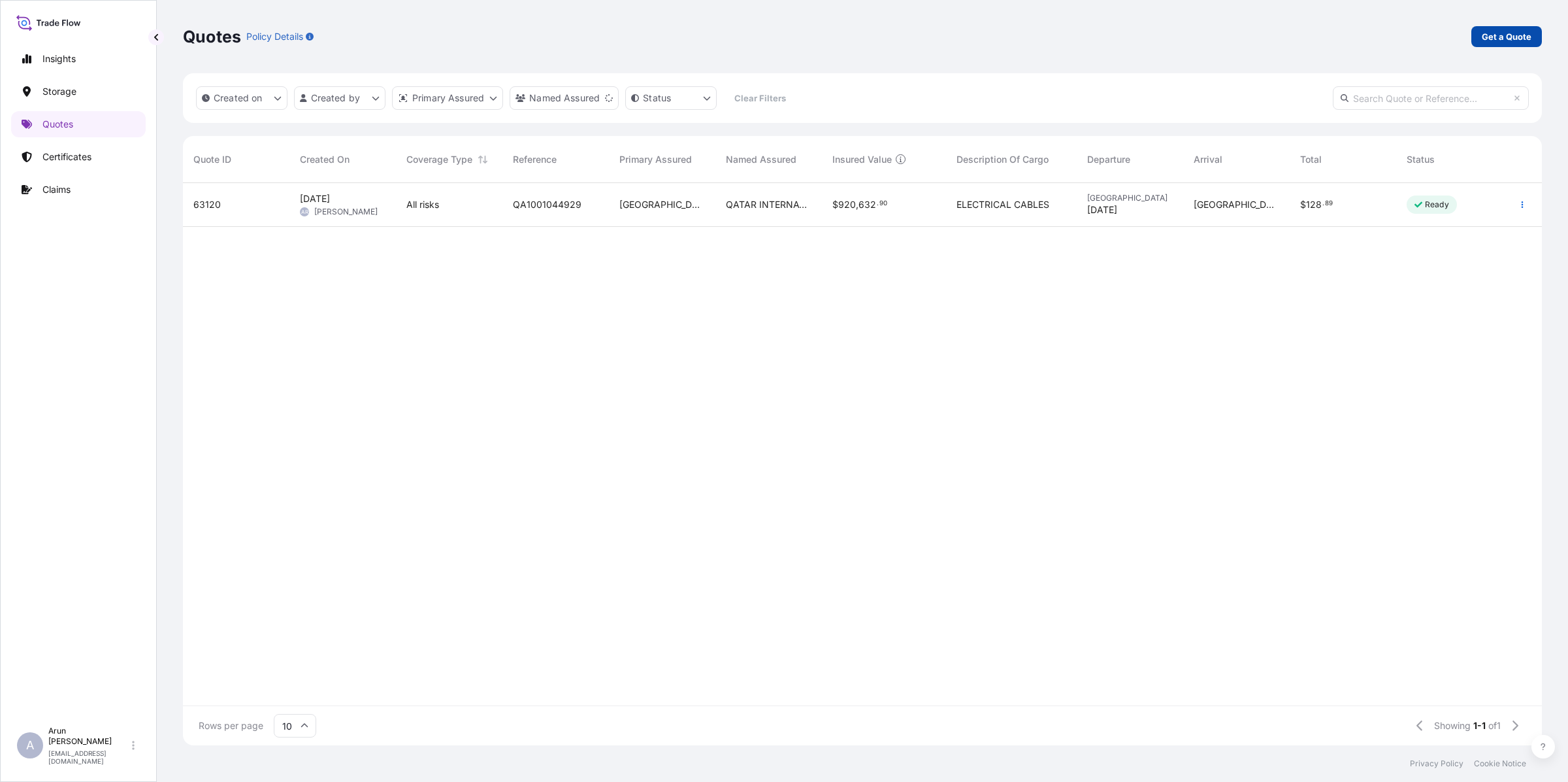
click at [1497, 38] on p "Get a Quote" at bounding box center [1507, 37] width 50 height 13
select select "Water"
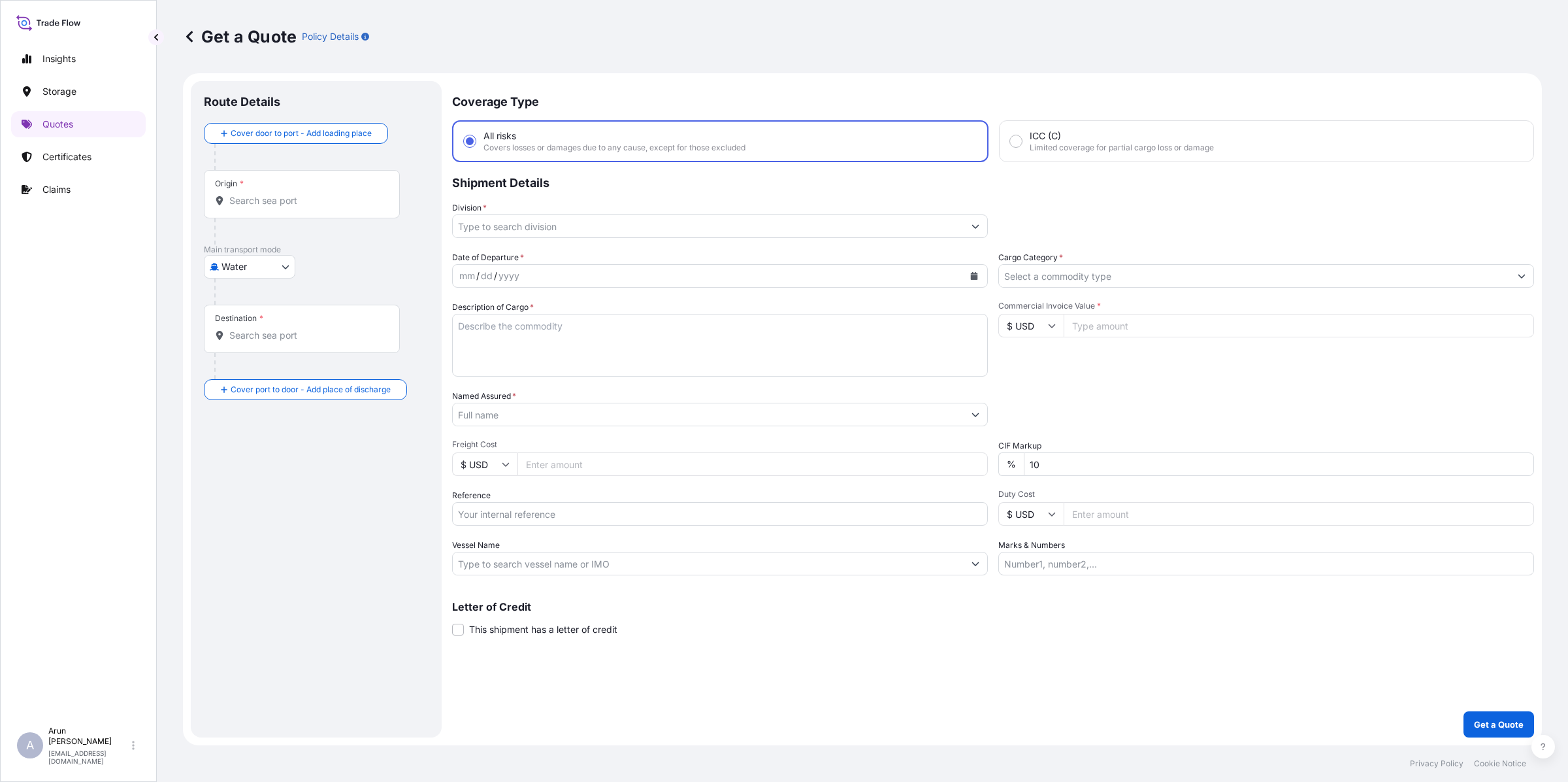
click at [275, 272] on body "Insights Storage Quotes Certificates Claims A [PERSON_NAME] [PERSON_NAME][EMAIL…" at bounding box center [784, 391] width 1568 height 782
click at [232, 302] on span "Air" at bounding box center [235, 301] width 12 height 13
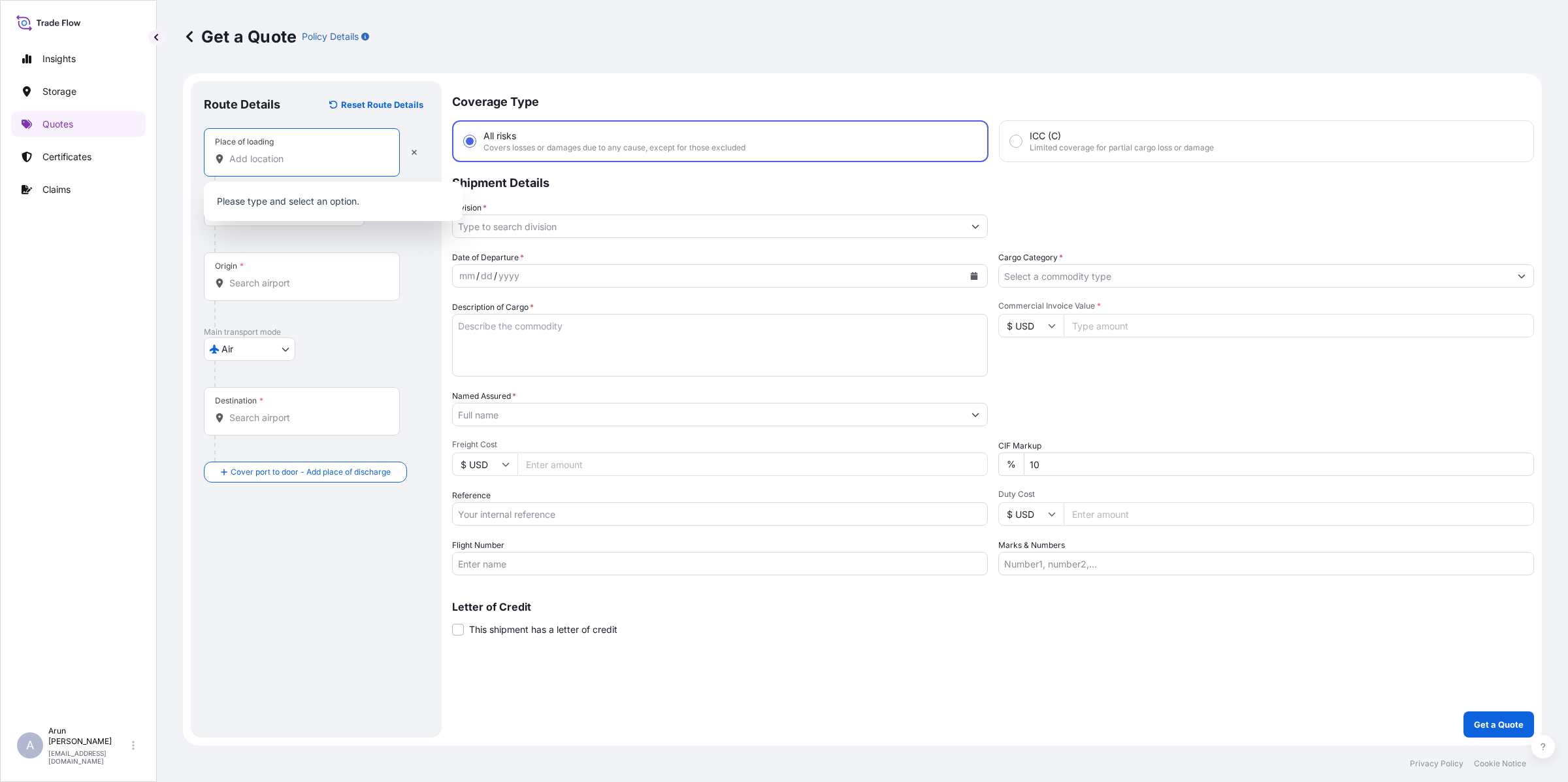
click at [249, 164] on input "Place of loading" at bounding box center [306, 159] width 154 height 13
click at [971, 279] on button "Calendar" at bounding box center [973, 276] width 21 height 21
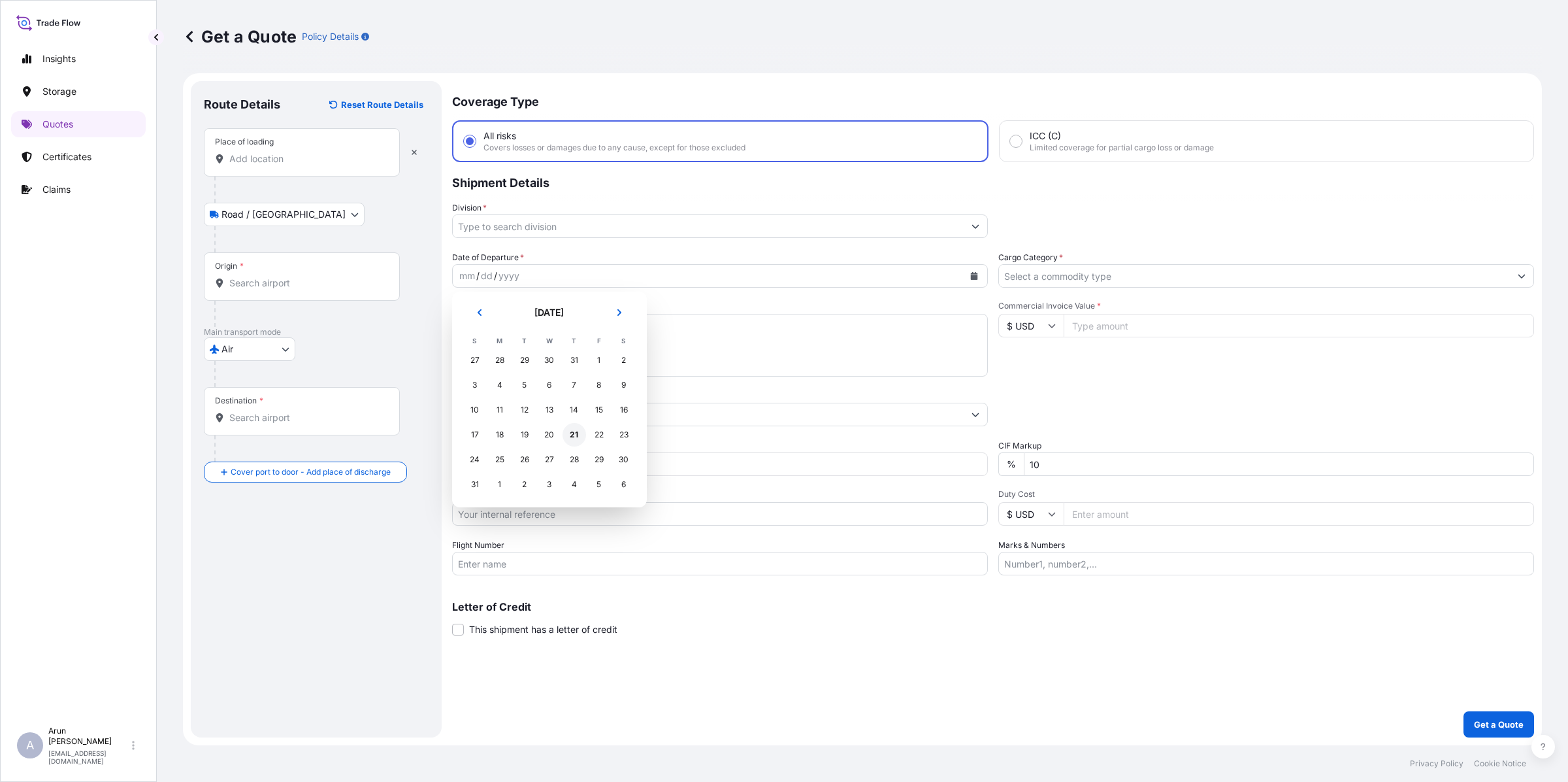
click at [573, 432] on div "21" at bounding box center [574, 434] width 23 height 23
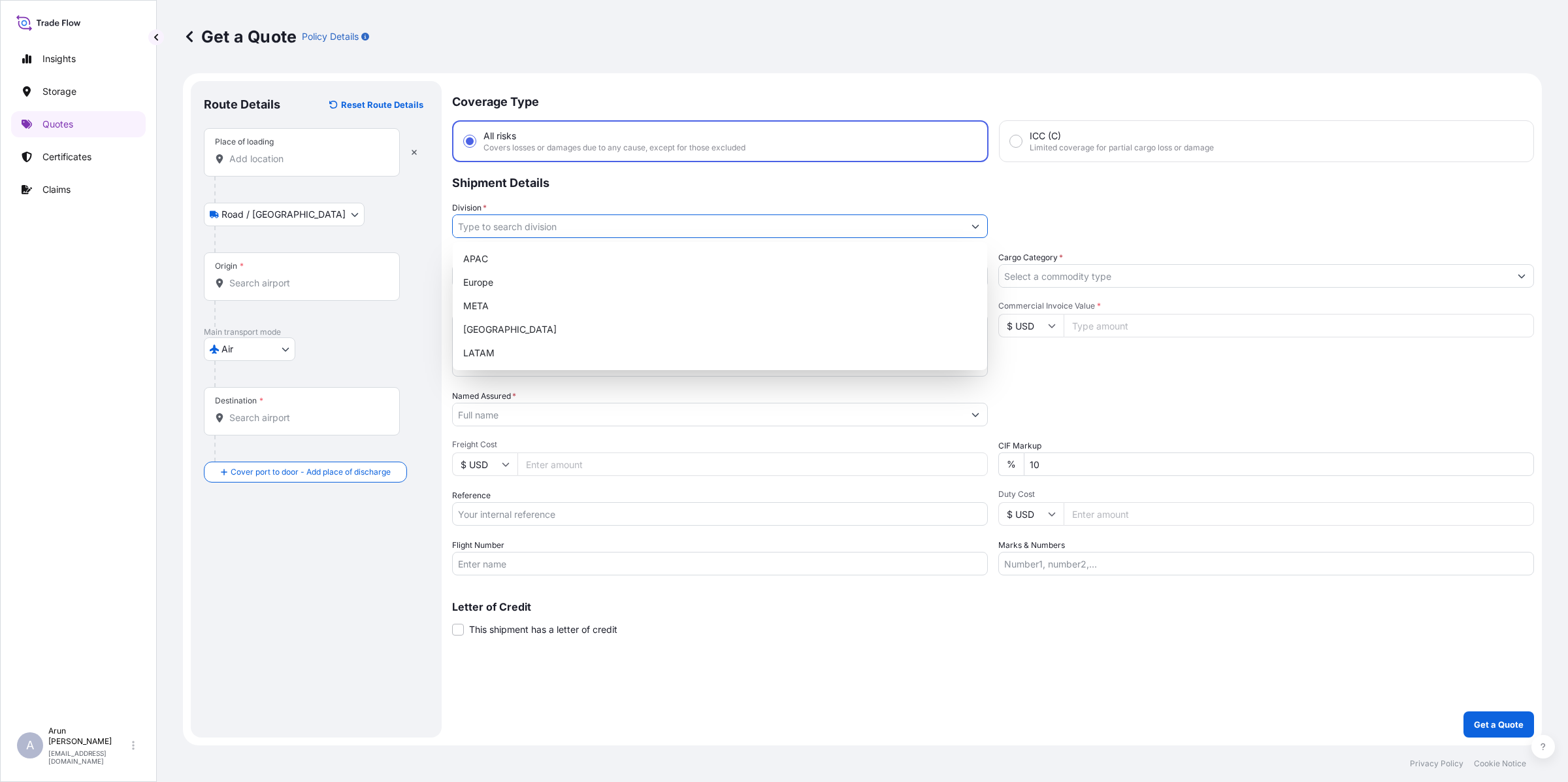
click at [830, 226] on input "Division *" at bounding box center [709, 226] width 511 height 23
click at [479, 298] on div "META" at bounding box center [720, 305] width 524 height 23
type input "META"
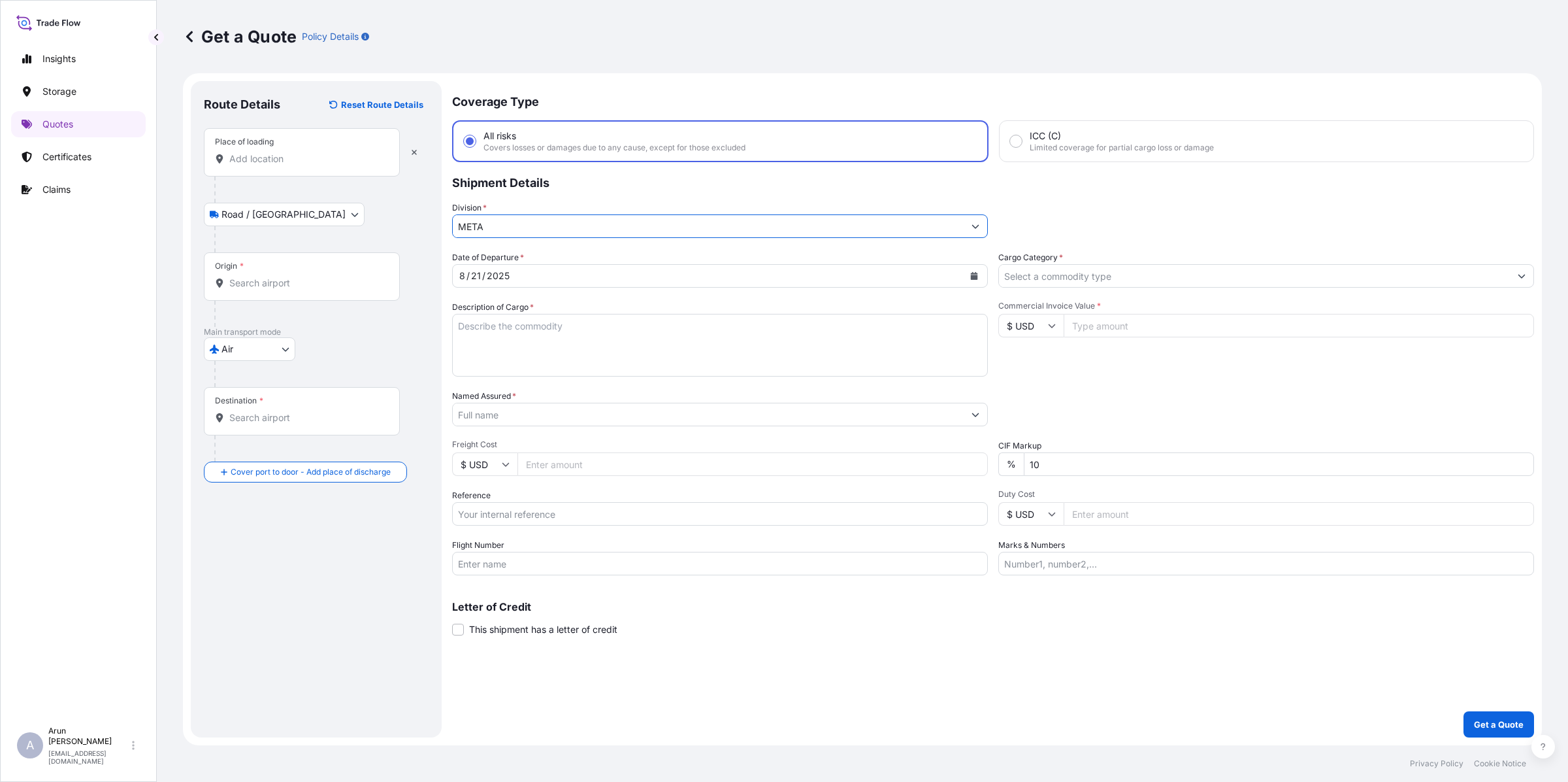
click at [1108, 272] on input "Cargo Category *" at bounding box center [1254, 276] width 511 height 23
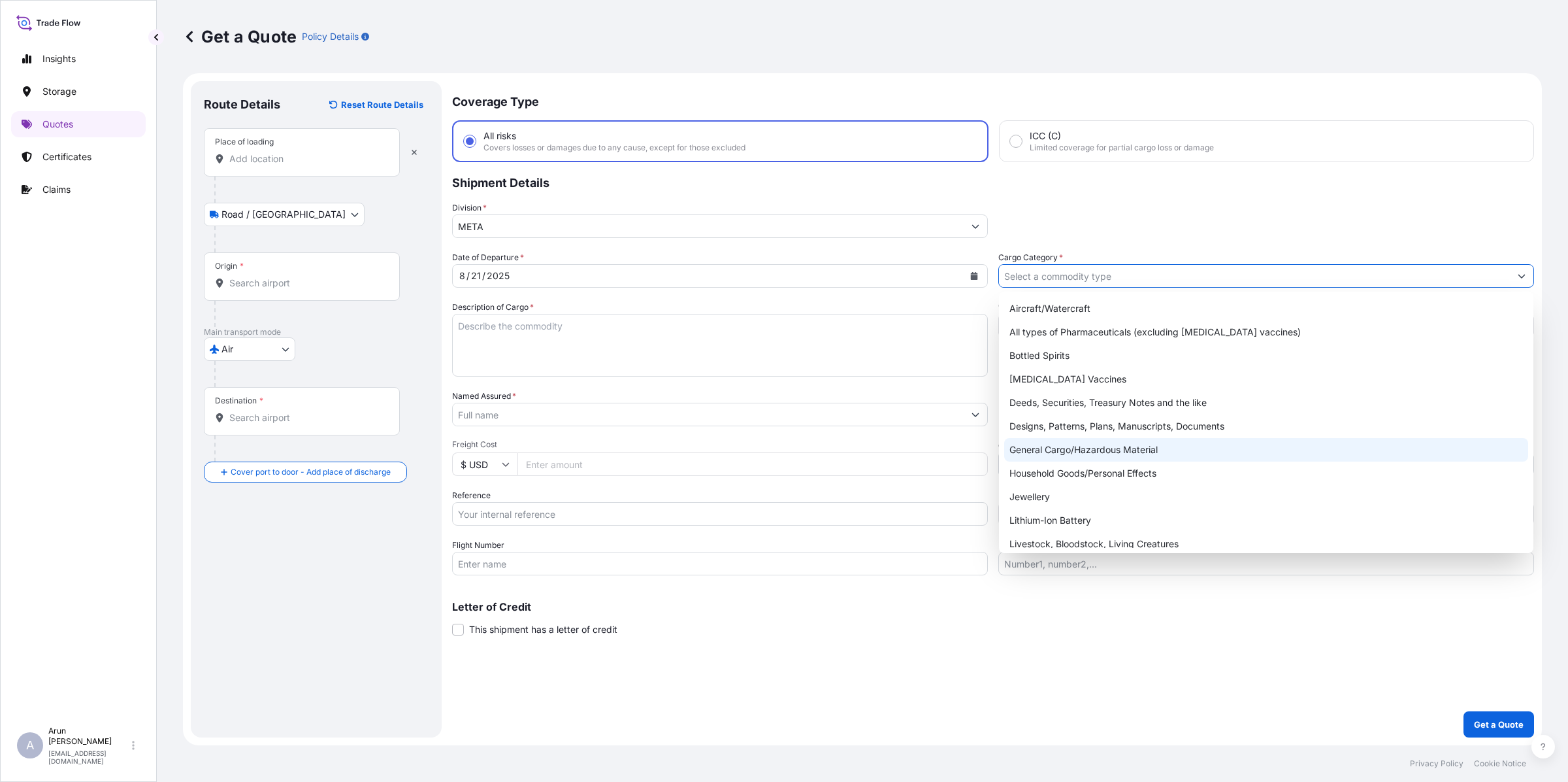
click at [1055, 451] on div "General Cargo/Hazardous Material" at bounding box center [1266, 450] width 524 height 23
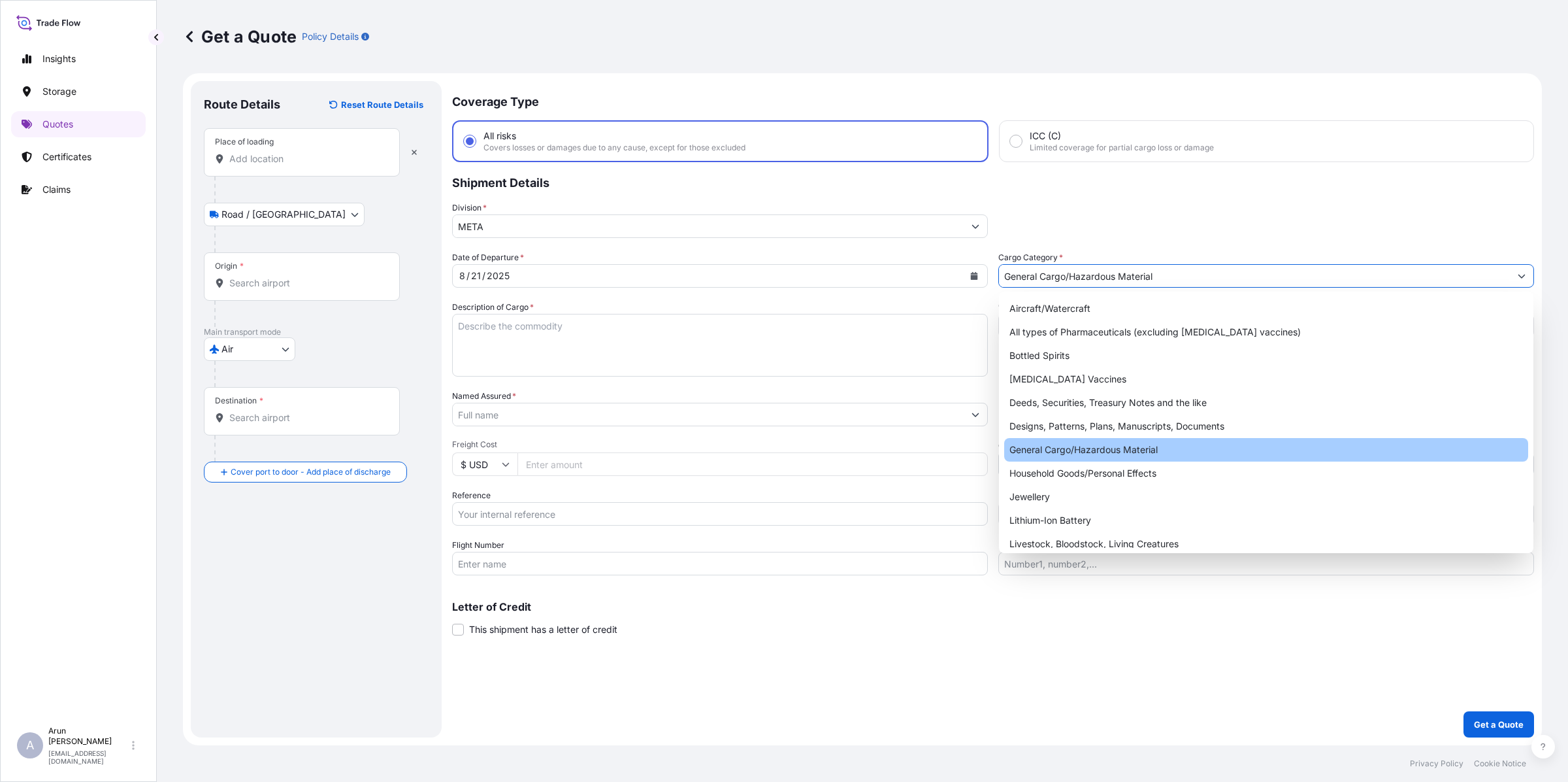
type input "General Cargo/Hazardous Material"
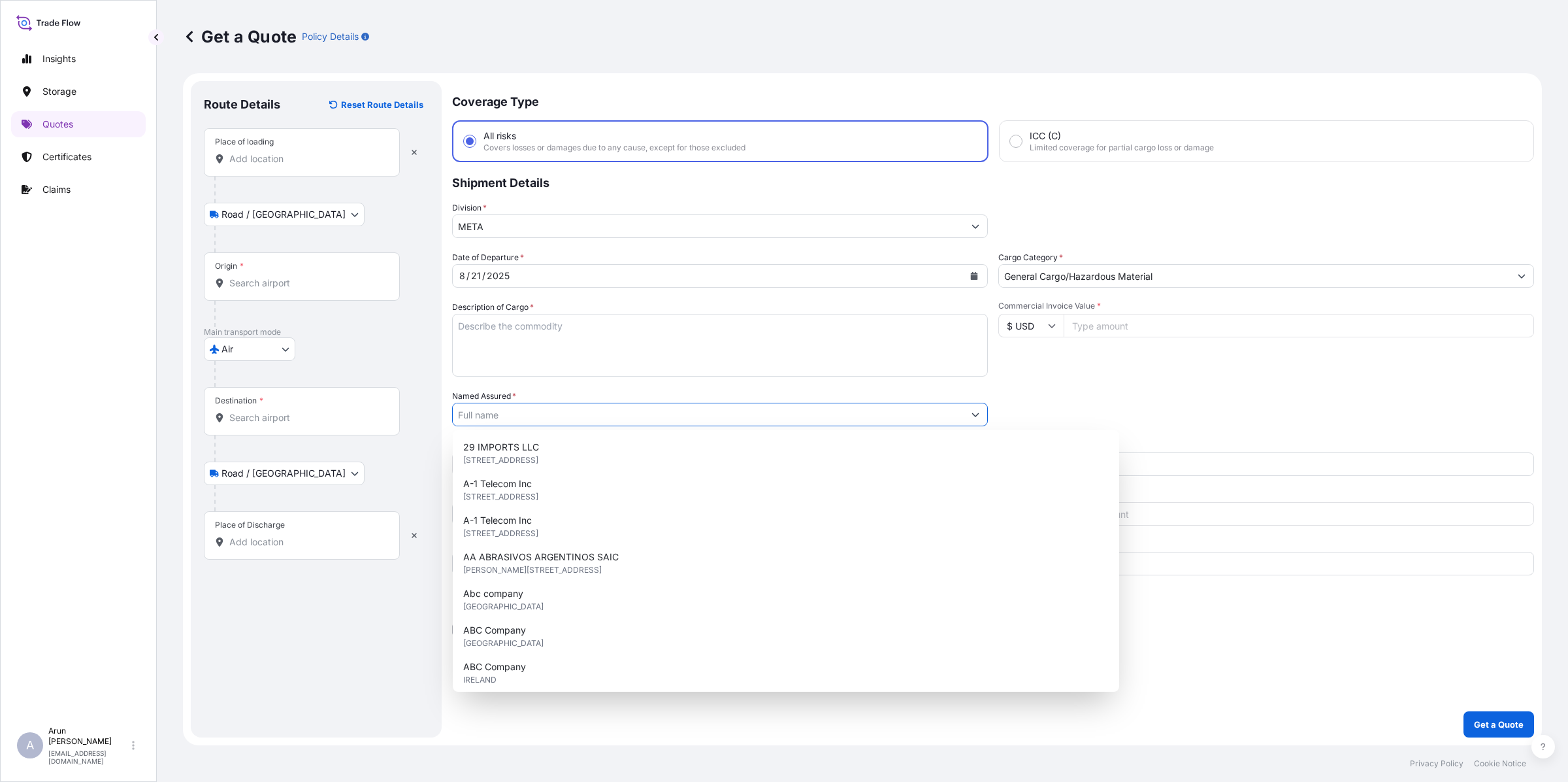
click at [544, 415] on input "Named Assured *" at bounding box center [709, 414] width 511 height 23
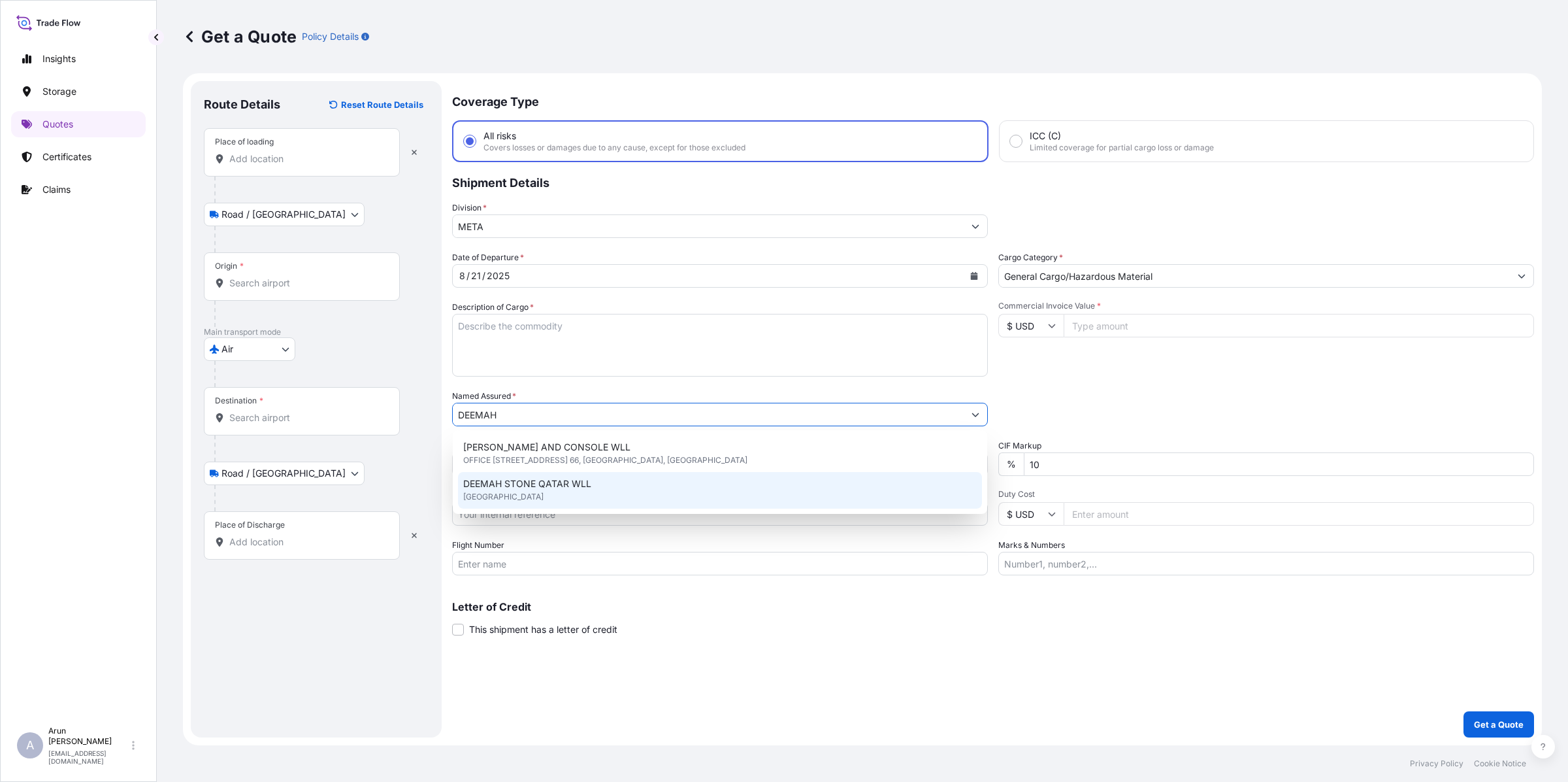
click at [543, 491] on span "[GEOGRAPHIC_DATA]" at bounding box center [503, 497] width 80 height 13
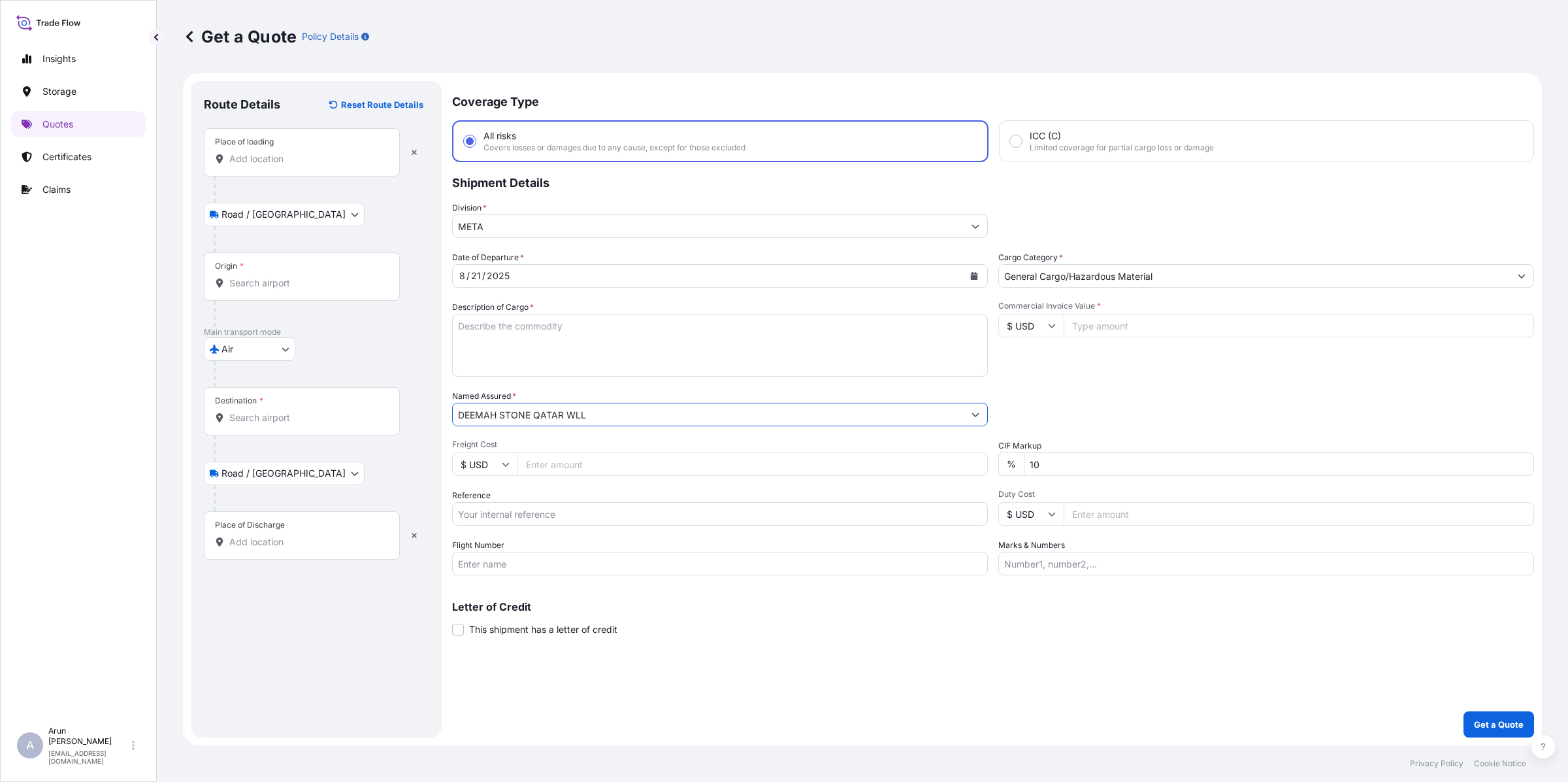
type input "DEEMAH STONE QATAR WLL"
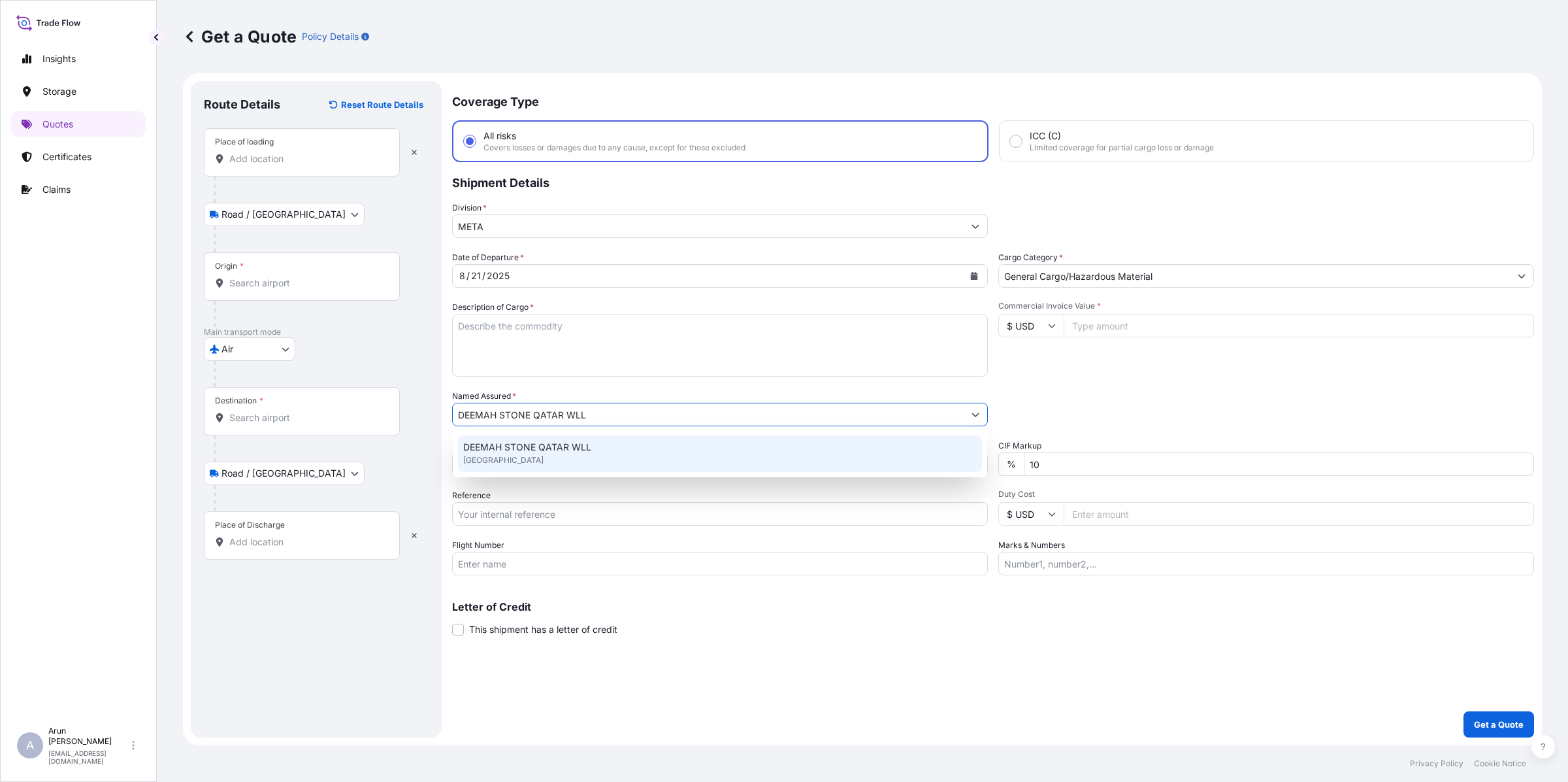
click at [543, 347] on textarea "Description of Cargo *" at bounding box center [720, 345] width 536 height 63
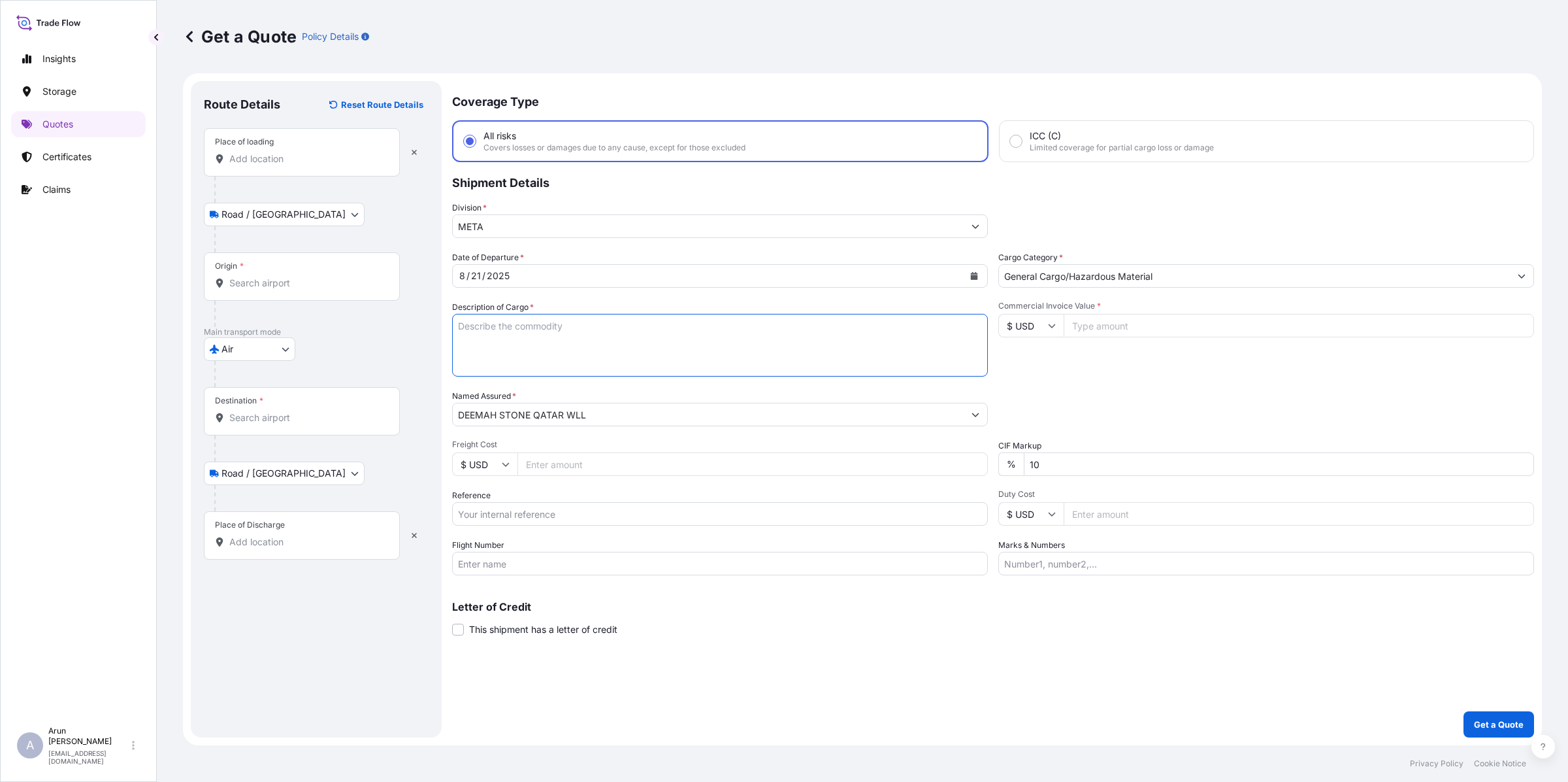
paste textarea "SUPER PREMIUM ROYAL BLUE SODALITE SLABS 02CM THICK"
click at [459, 339] on textarea "SUPER PREMIUM ROYAL BLUE SODALITE SLABS 02CM THICK" at bounding box center [720, 345] width 536 height 63
type textarea "SUPER PREMIUM ROYAL BLUE SODALITE SLABS 02CM THICK"
click at [299, 162] on input "Place of loading" at bounding box center [306, 159] width 154 height 13
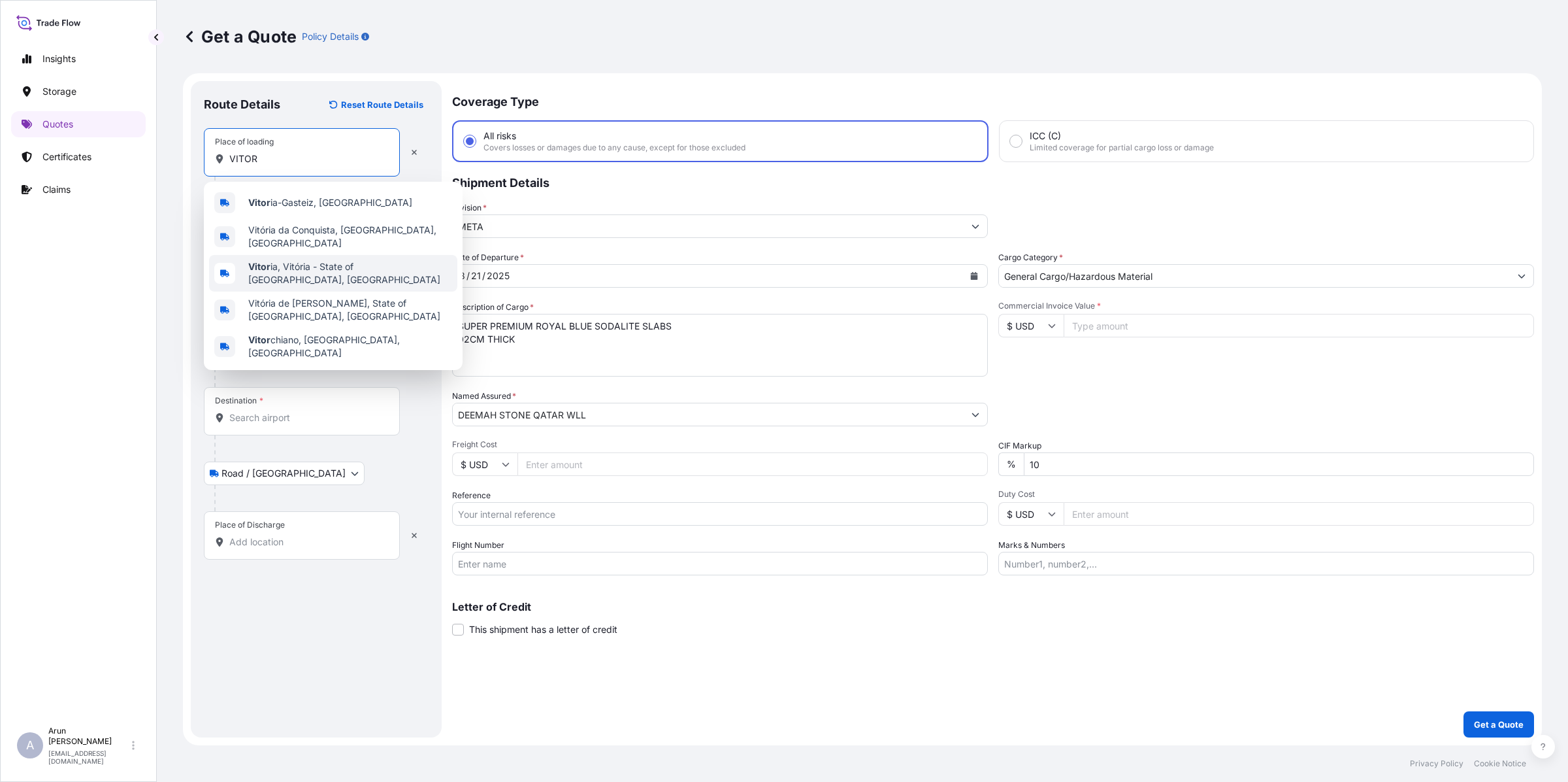
click at [325, 266] on span "Vitor ia, Vitória - State of [GEOGRAPHIC_DATA], [GEOGRAPHIC_DATA]" at bounding box center [350, 272] width 204 height 26
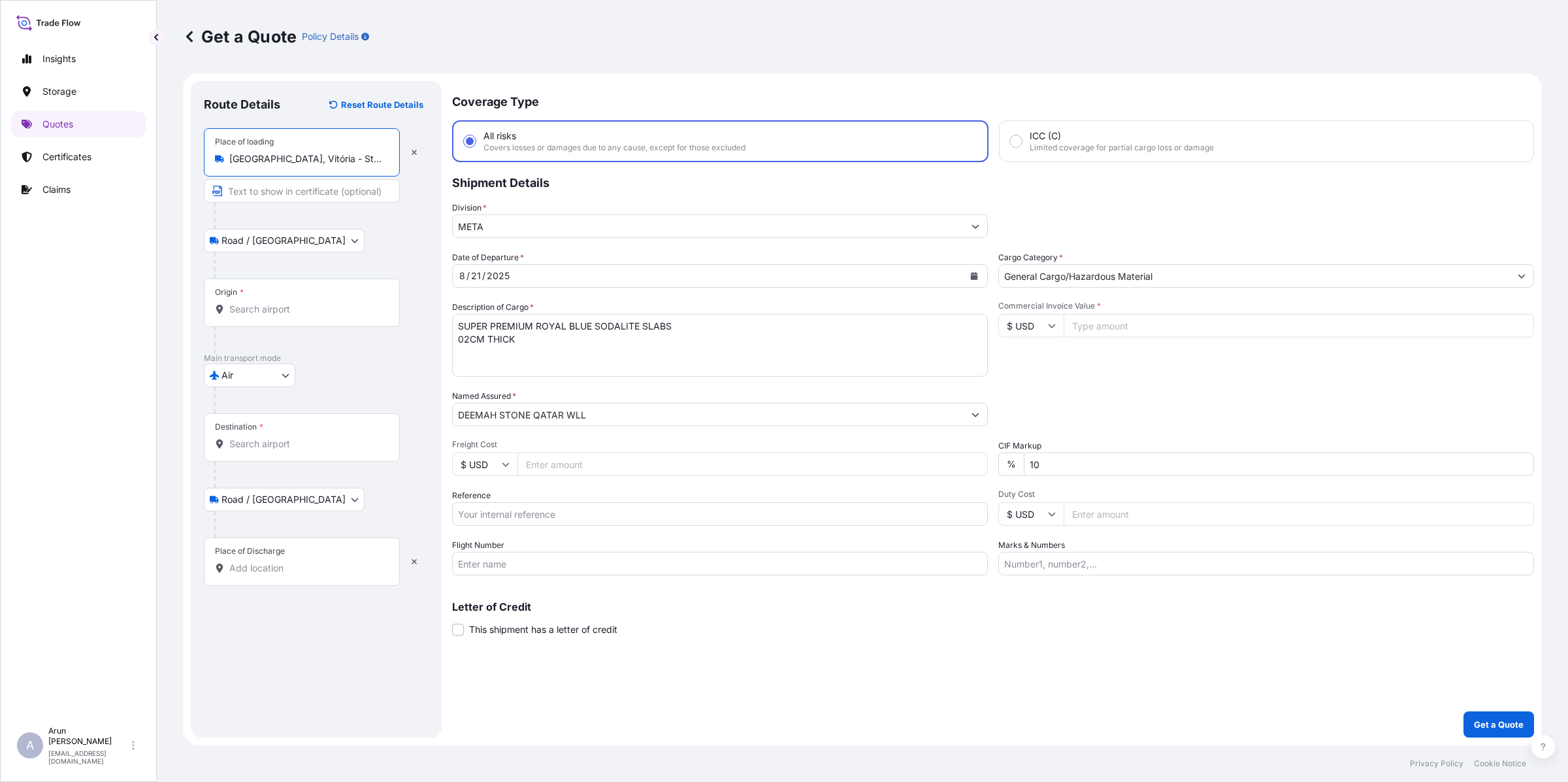
type input "[GEOGRAPHIC_DATA], Vitória - State of [GEOGRAPHIC_DATA], [GEOGRAPHIC_DATA]"
click at [291, 187] on input "Text to appear on certificate" at bounding box center [302, 191] width 196 height 23
paste input "Xclusive Stones Brasil Ltda"
paste input "[GEOGRAPHIC_DATA], ES - Brasi"
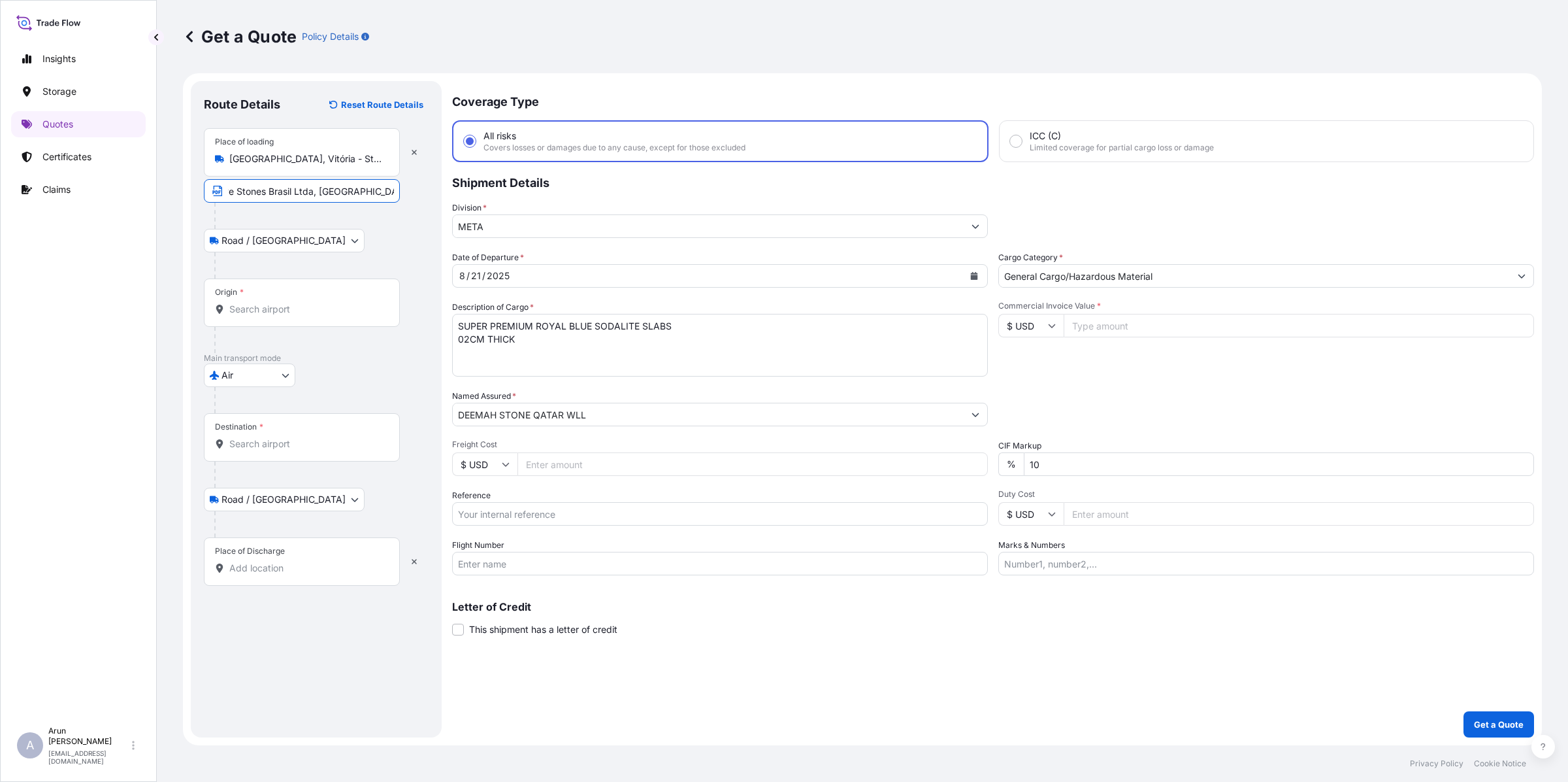
type input "Xclusive Stones Brasil Ltda, [GEOGRAPHIC_DATA], [GEOGRAPHIC_DATA] -[GEOGRAPHIC_…"
click at [296, 310] on input "Origin *" at bounding box center [306, 310] width 154 height 13
click at [285, 312] on input "Origin * Please select an origin" at bounding box center [306, 310] width 154 height 13
paste input "Guarulhos"
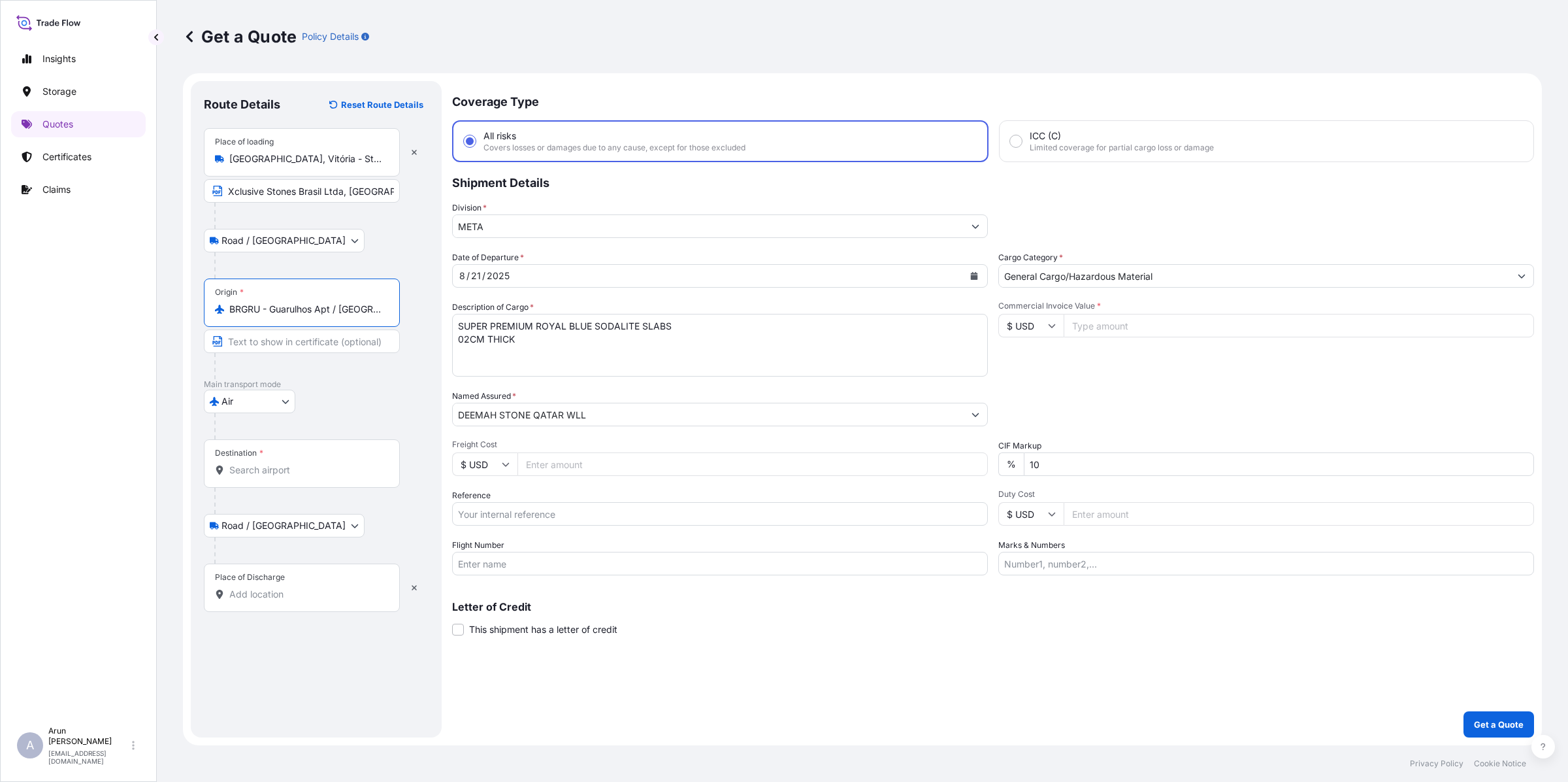
type input "BRGRU - Guarulhos Apt / [GEOGRAPHIC_DATA], [GEOGRAPHIC_DATA]"
click at [281, 472] on input "Destination *" at bounding box center [306, 470] width 154 height 13
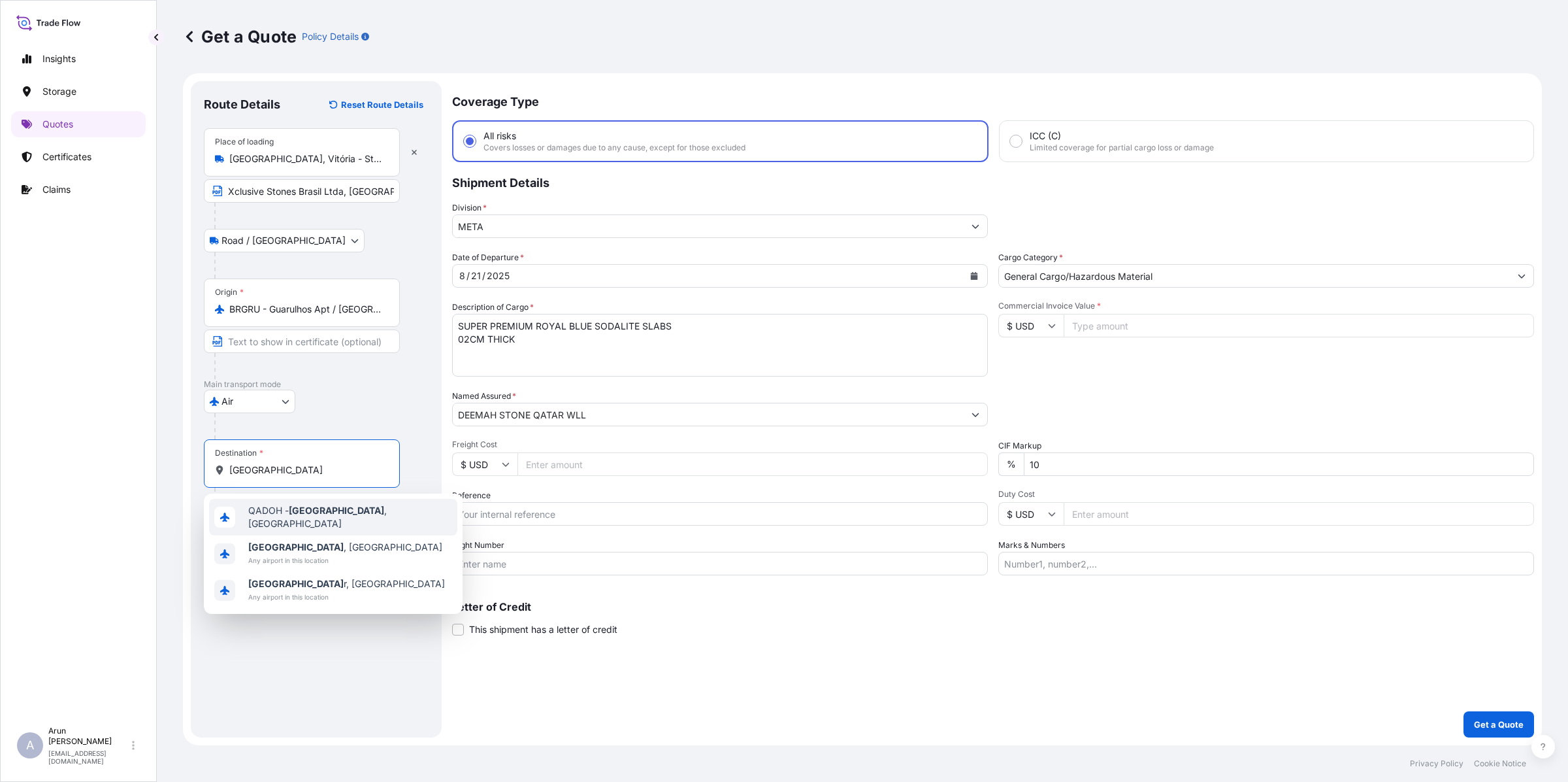
click at [263, 524] on div "QADOH - [GEOGRAPHIC_DATA] , [GEOGRAPHIC_DATA]" at bounding box center [333, 517] width 248 height 37
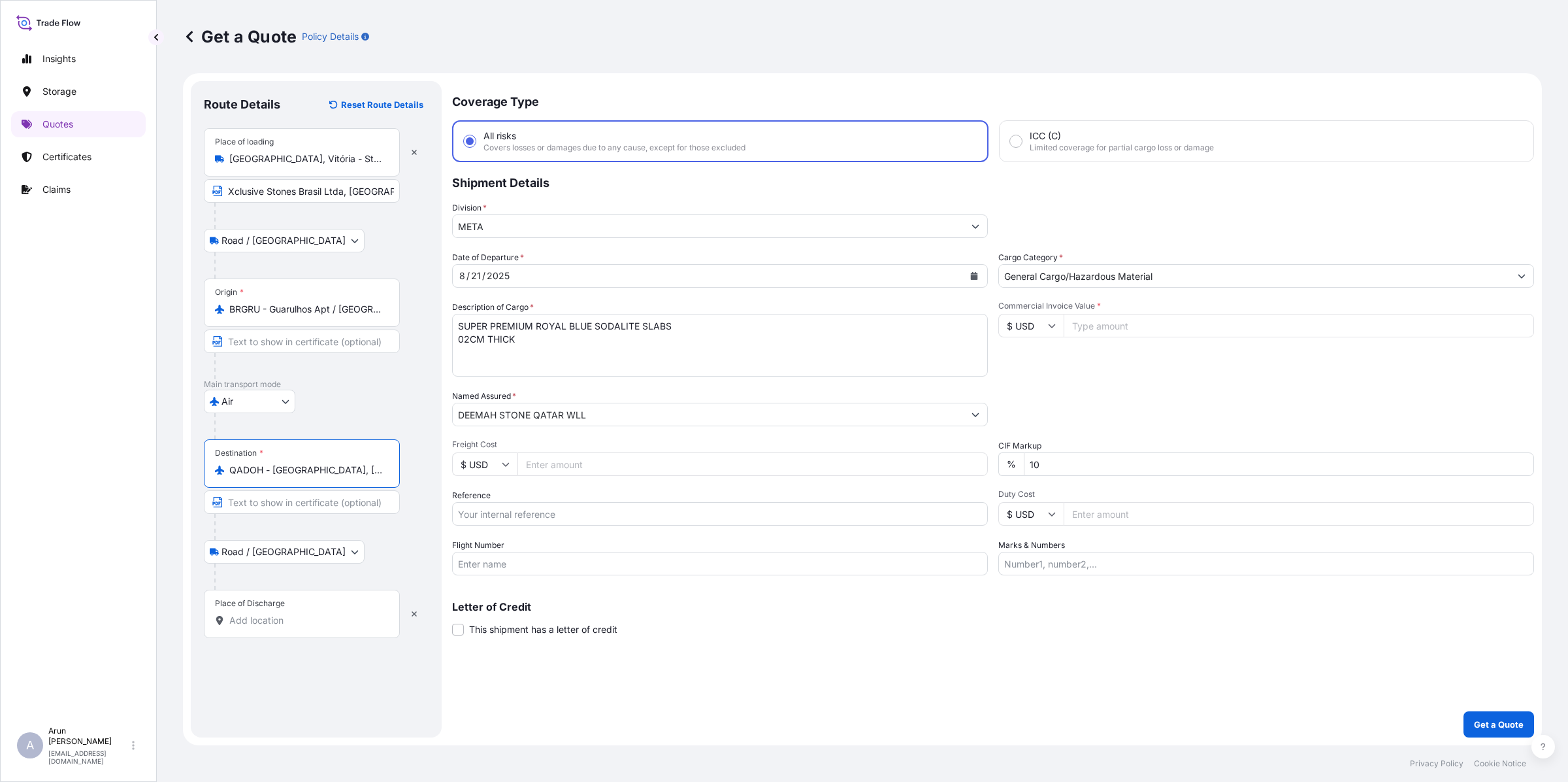
type input "QADOH - [GEOGRAPHIC_DATA], [GEOGRAPHIC_DATA]"
click at [266, 617] on input "Place of Discharge" at bounding box center [306, 620] width 154 height 13
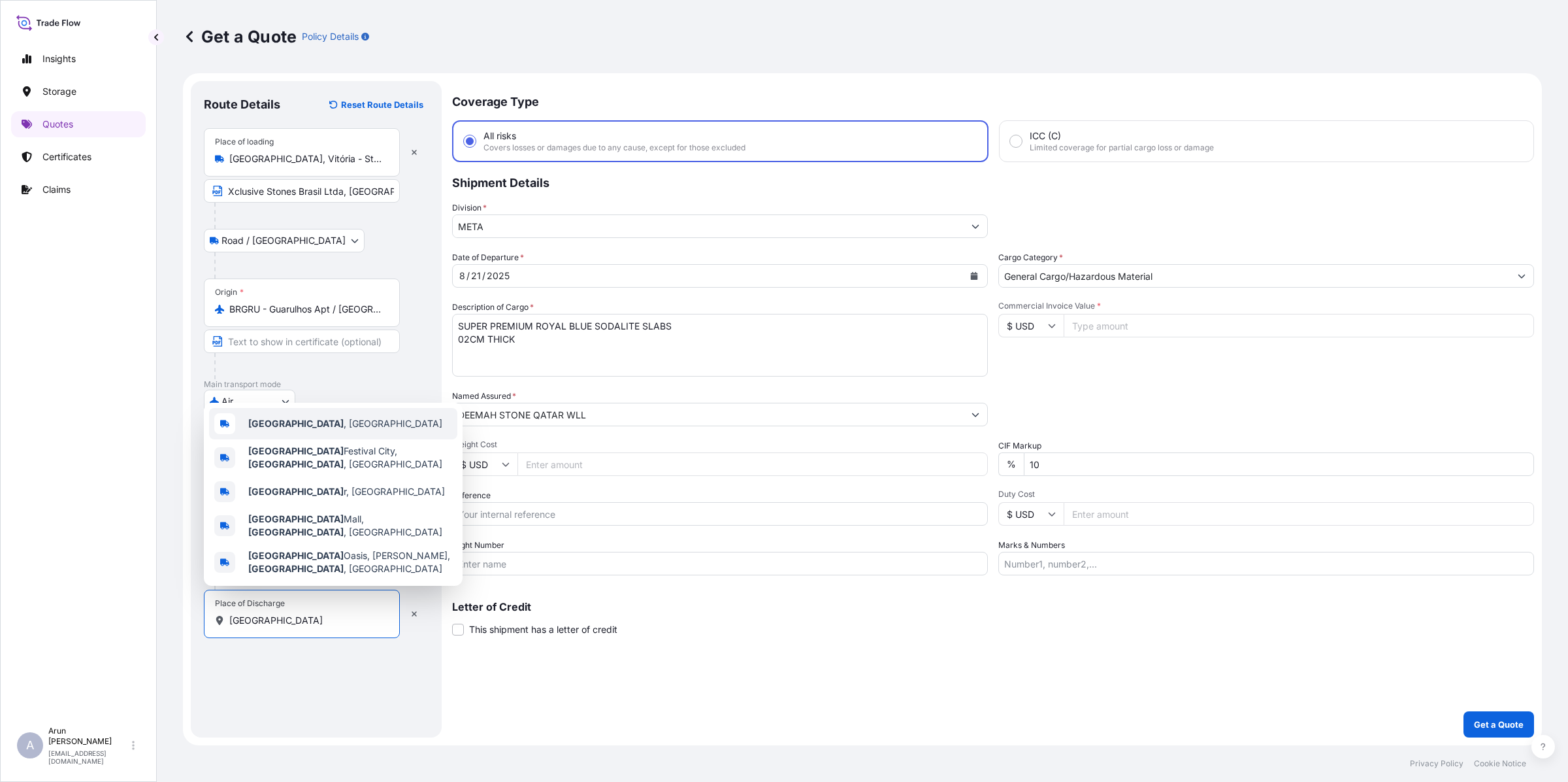
click at [295, 439] on div "[GEOGRAPHIC_DATA] , [GEOGRAPHIC_DATA]" at bounding box center [333, 423] width 248 height 32
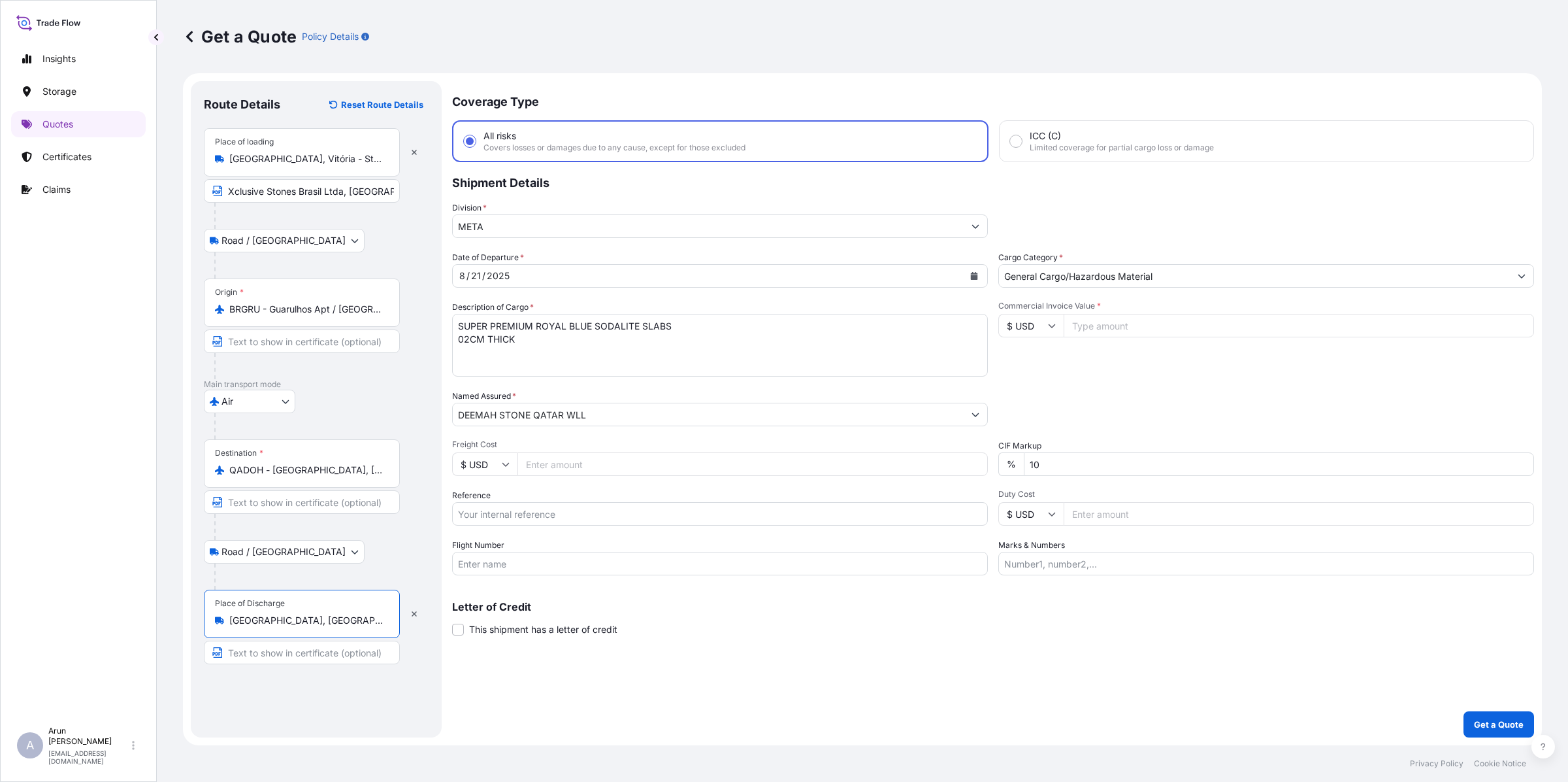
type input "[GEOGRAPHIC_DATA], [GEOGRAPHIC_DATA]"
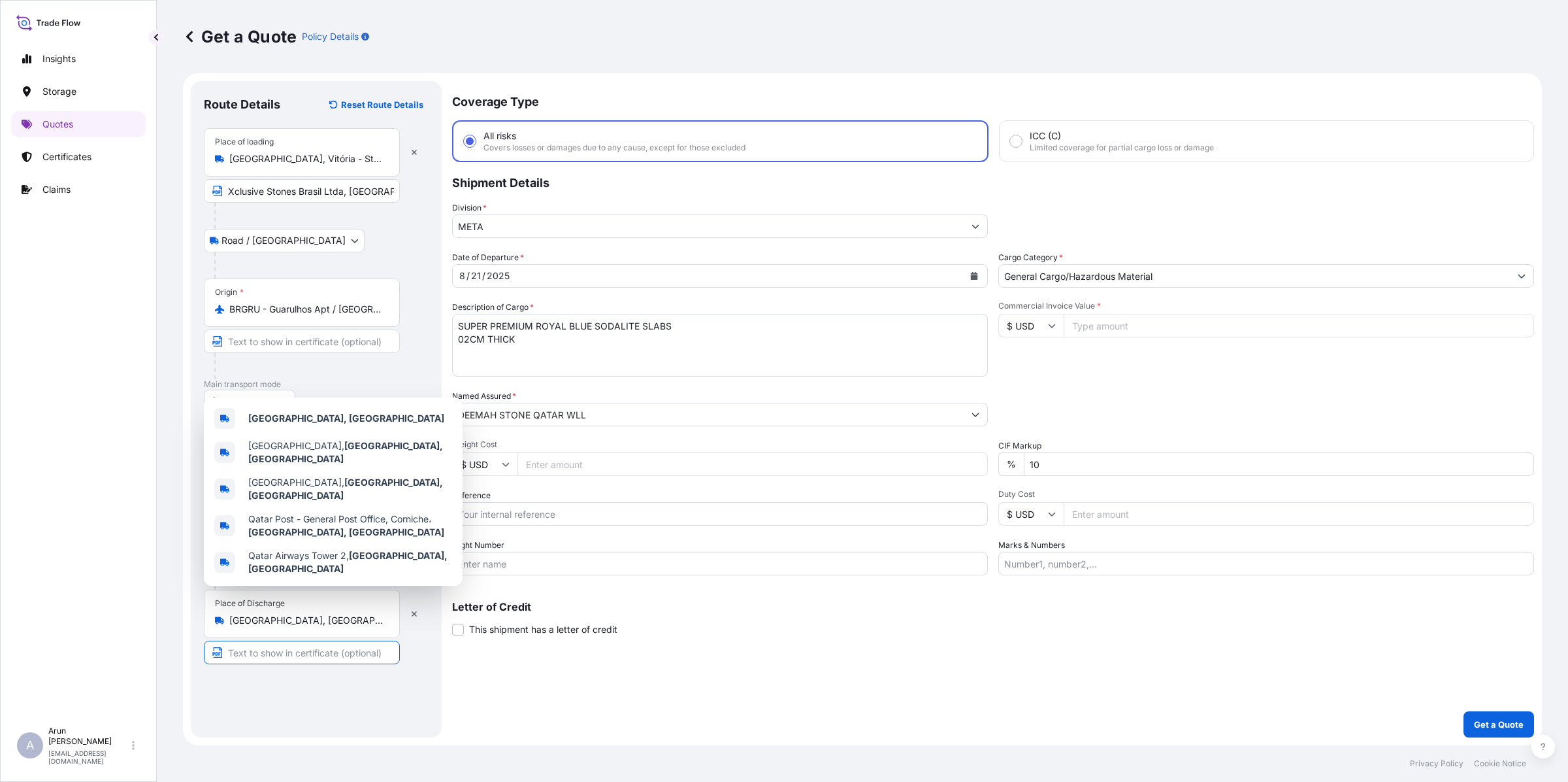
click at [319, 649] on input "Text to appear on certificate" at bounding box center [302, 652] width 196 height 23
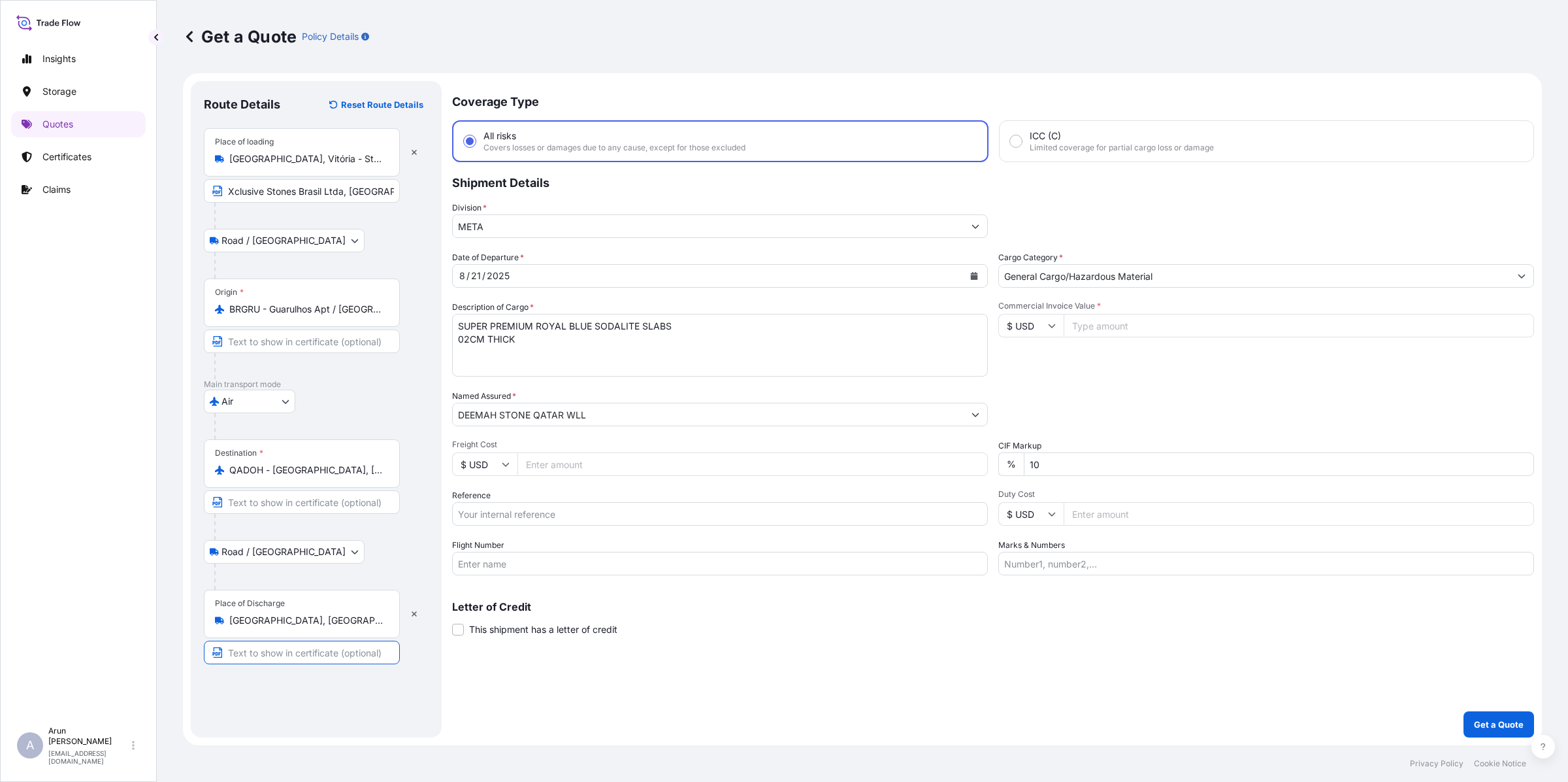
paste input "[PERSON_NAME]"
type input "[PERSON_NAME]"
click at [550, 469] on input "Freight Cost" at bounding box center [752, 464] width 470 height 23
type input "2350"
click at [531, 514] on input "Reference" at bounding box center [720, 514] width 536 height 23
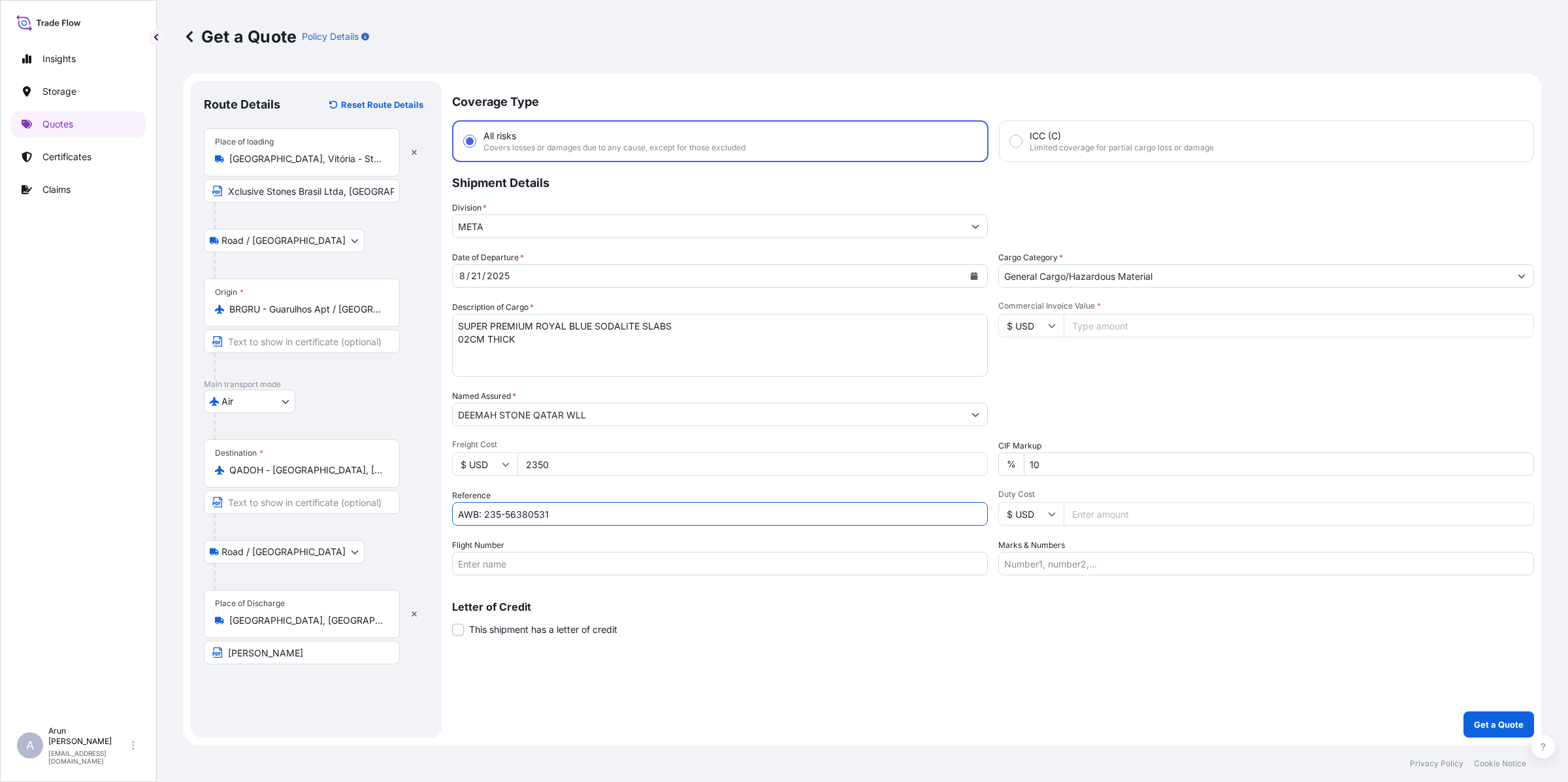
drag, startPoint x: 507, startPoint y: 510, endPoint x: 564, endPoint y: 515, distance: 57.2
click at [564, 515] on input "AWB: 235-56380531" at bounding box center [720, 514] width 536 height 23
paste input "82818186"
type input "AWB: 235-82818186"
click at [536, 574] on input "Flight Number" at bounding box center [720, 564] width 536 height 23
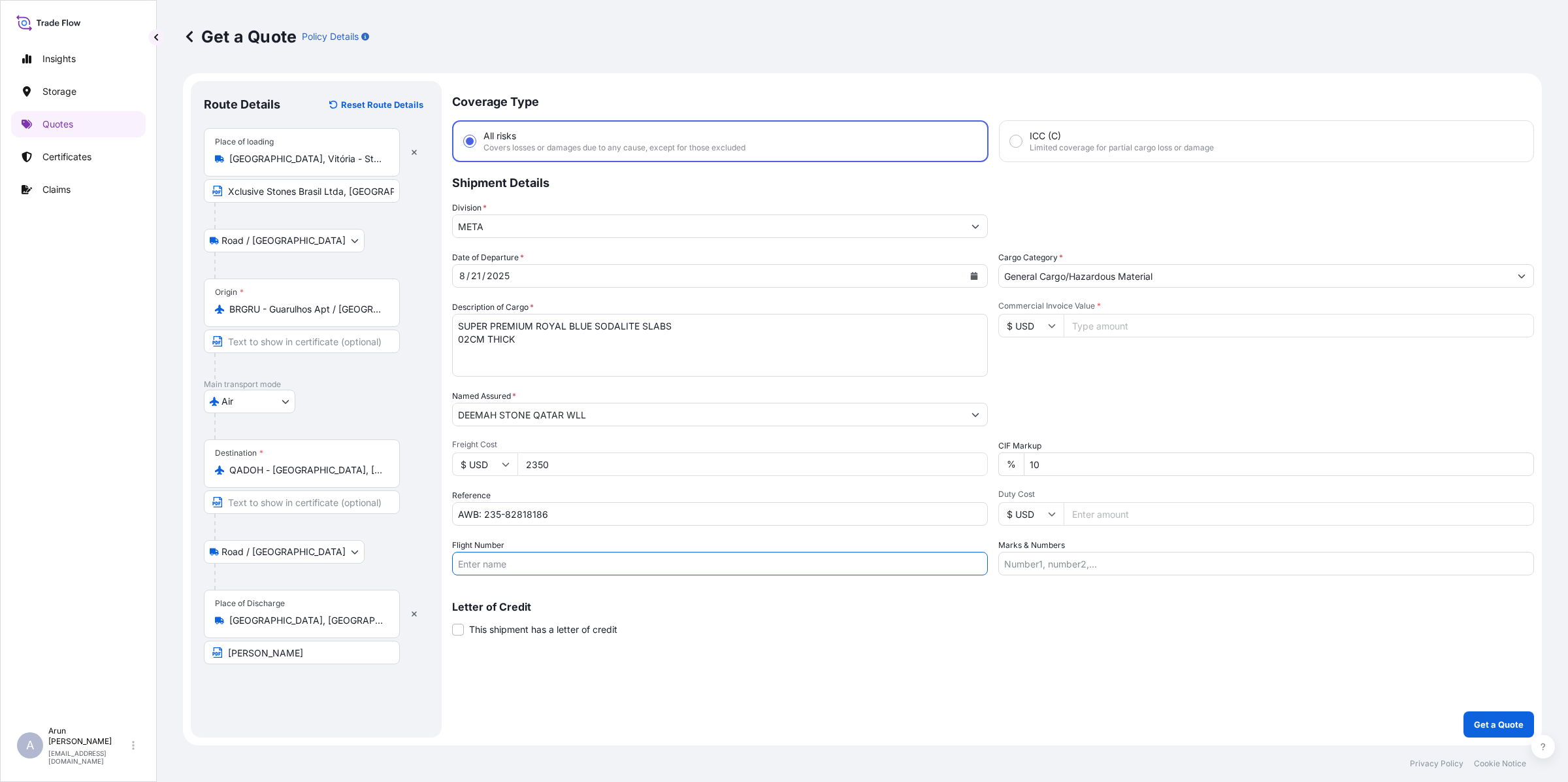
type input "BY AIR"
click at [1089, 330] on input "Commercial Invoice Value *" at bounding box center [1298, 325] width 470 height 23
type input "39244.50"
click at [1095, 559] on input "Marks & Numbers" at bounding box center [1266, 564] width 536 height 23
drag, startPoint x: 1063, startPoint y: 562, endPoint x: 1083, endPoint y: 566, distance: 20.4
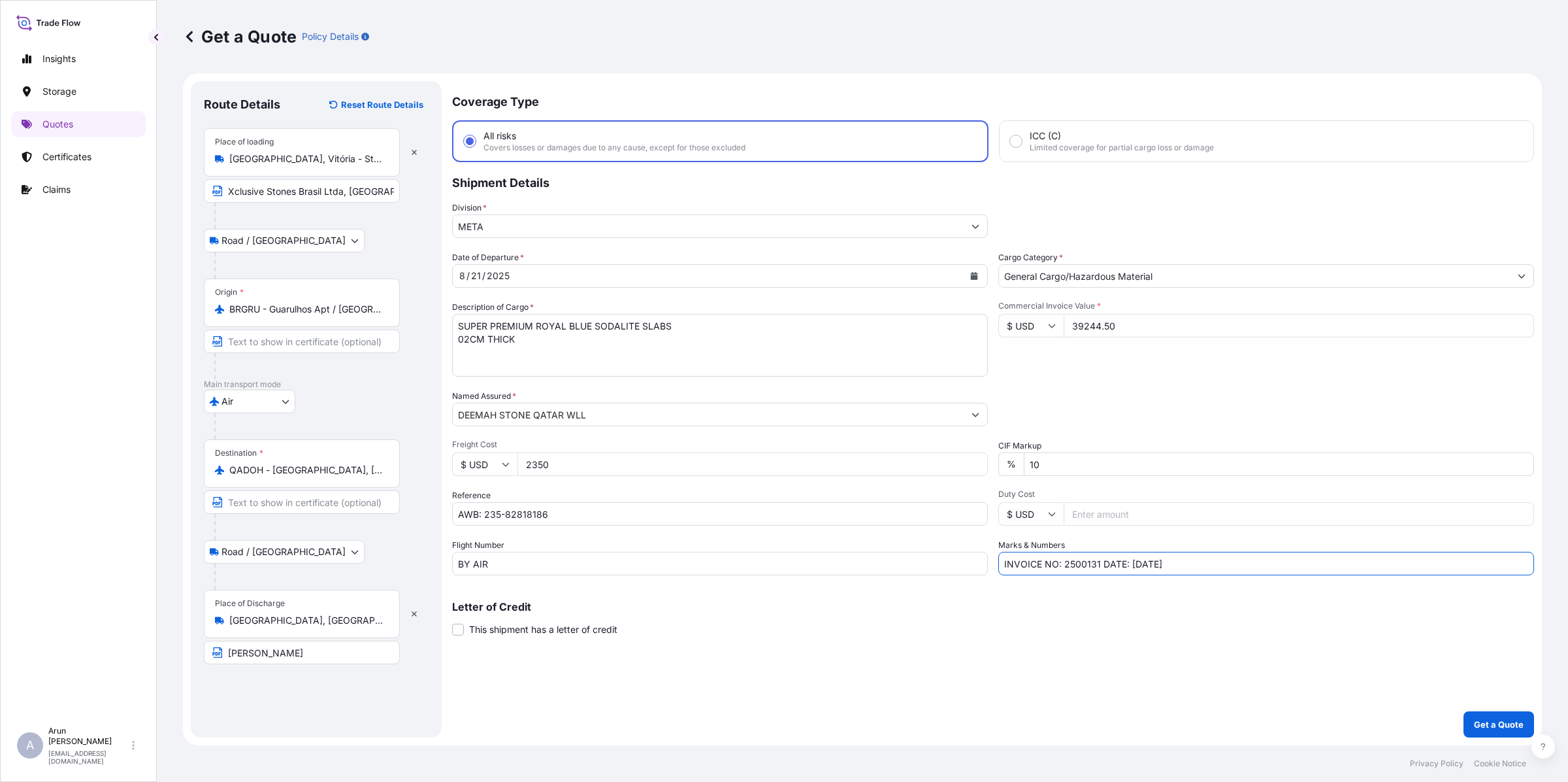
click at [1095, 566] on input "INVOICE NO: 2500131 DATE: [DATE]" at bounding box center [1266, 564] width 536 height 23
click at [1137, 560] on input "INVOICE NO: 19-2025 DATE: [DATE]" at bounding box center [1266, 564] width 536 height 23
type input "INVOICE NO: 19-2025 DATE: [DATE]"
click at [1513, 724] on p "Get a Quote" at bounding box center [1498, 725] width 50 height 13
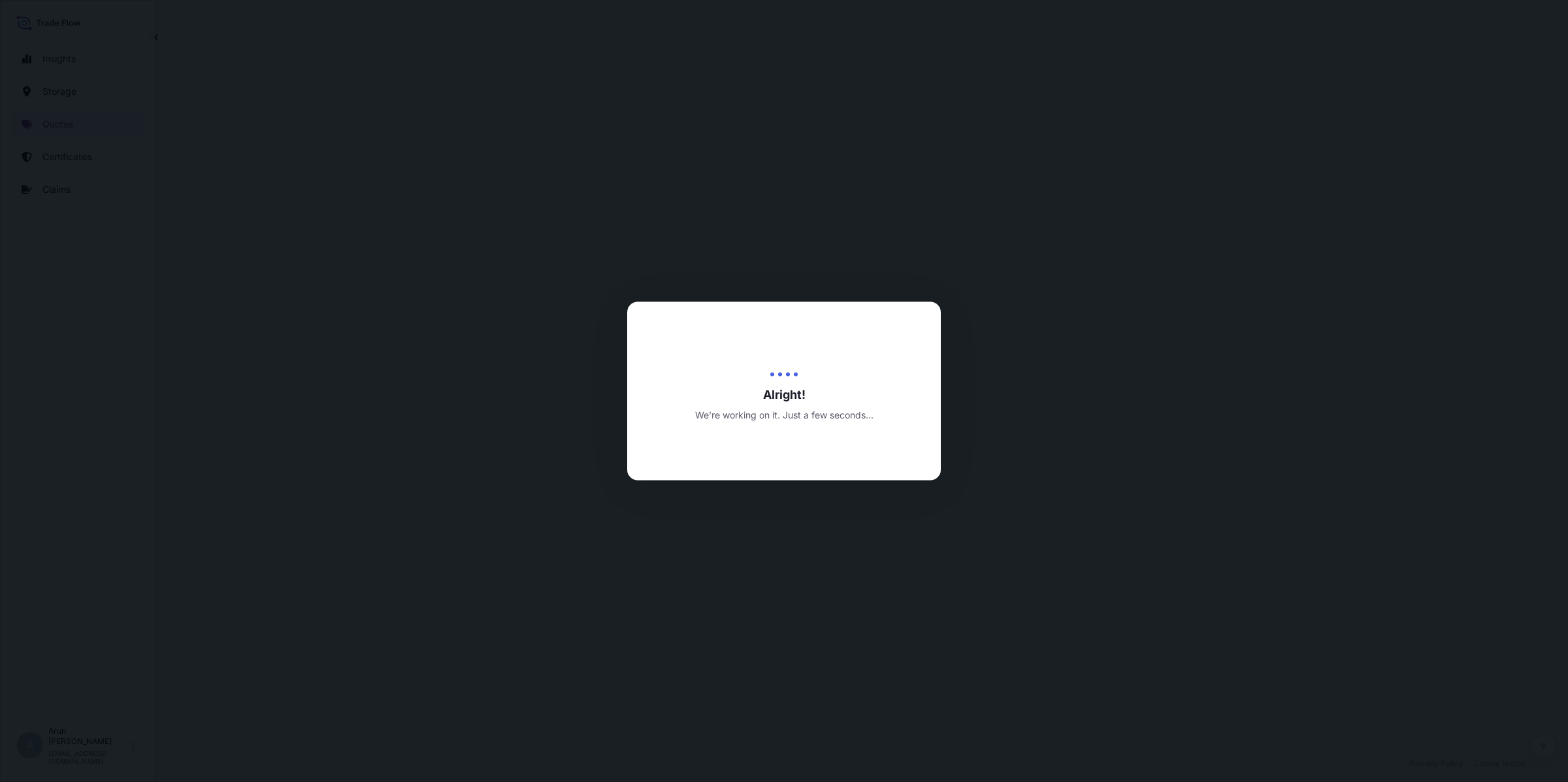
scroll to position [628, 0]
select select "Road / [GEOGRAPHIC_DATA]"
select select "Air"
select select "Road / [GEOGRAPHIC_DATA]"
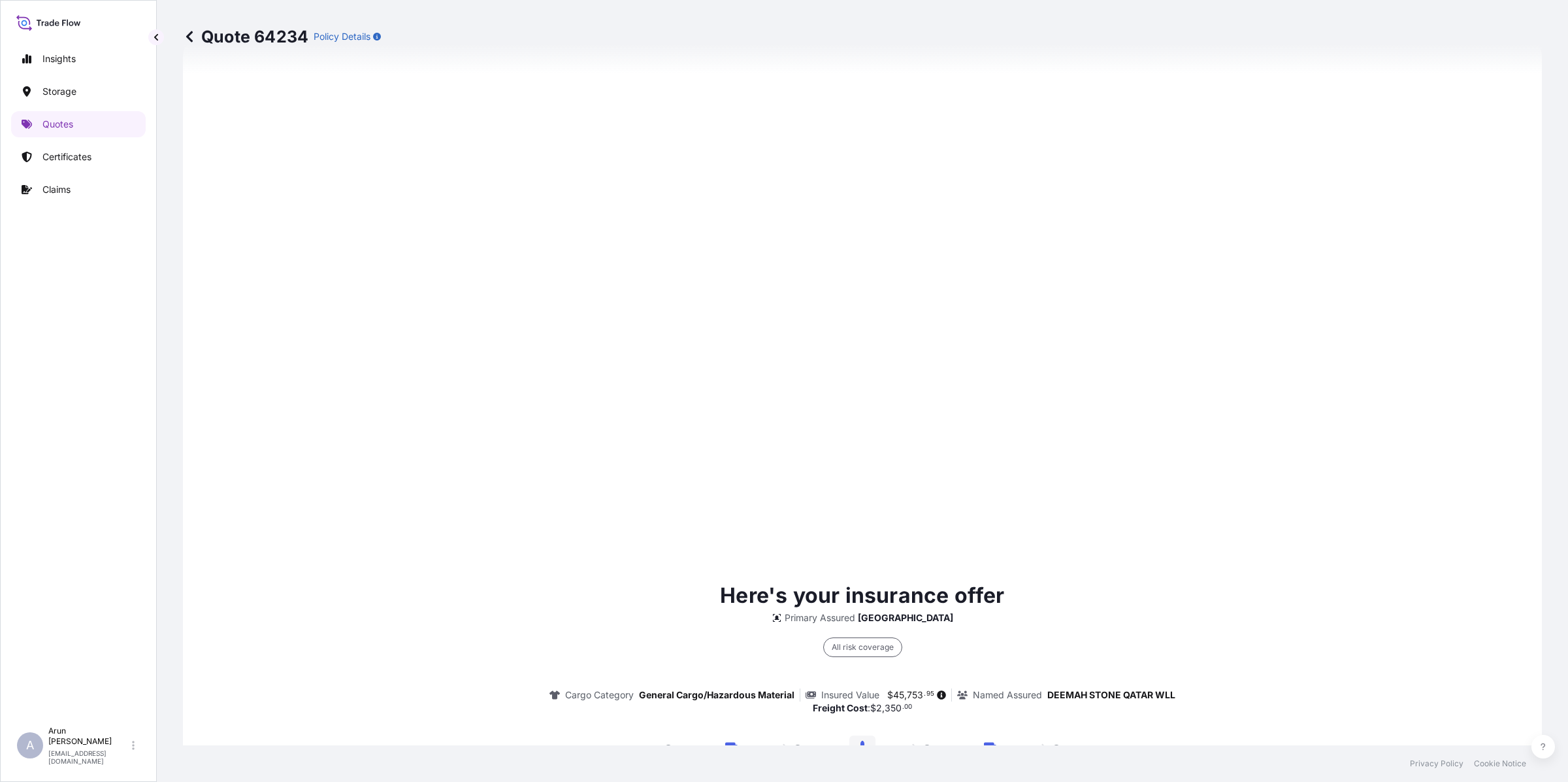
scroll to position [1803, 0]
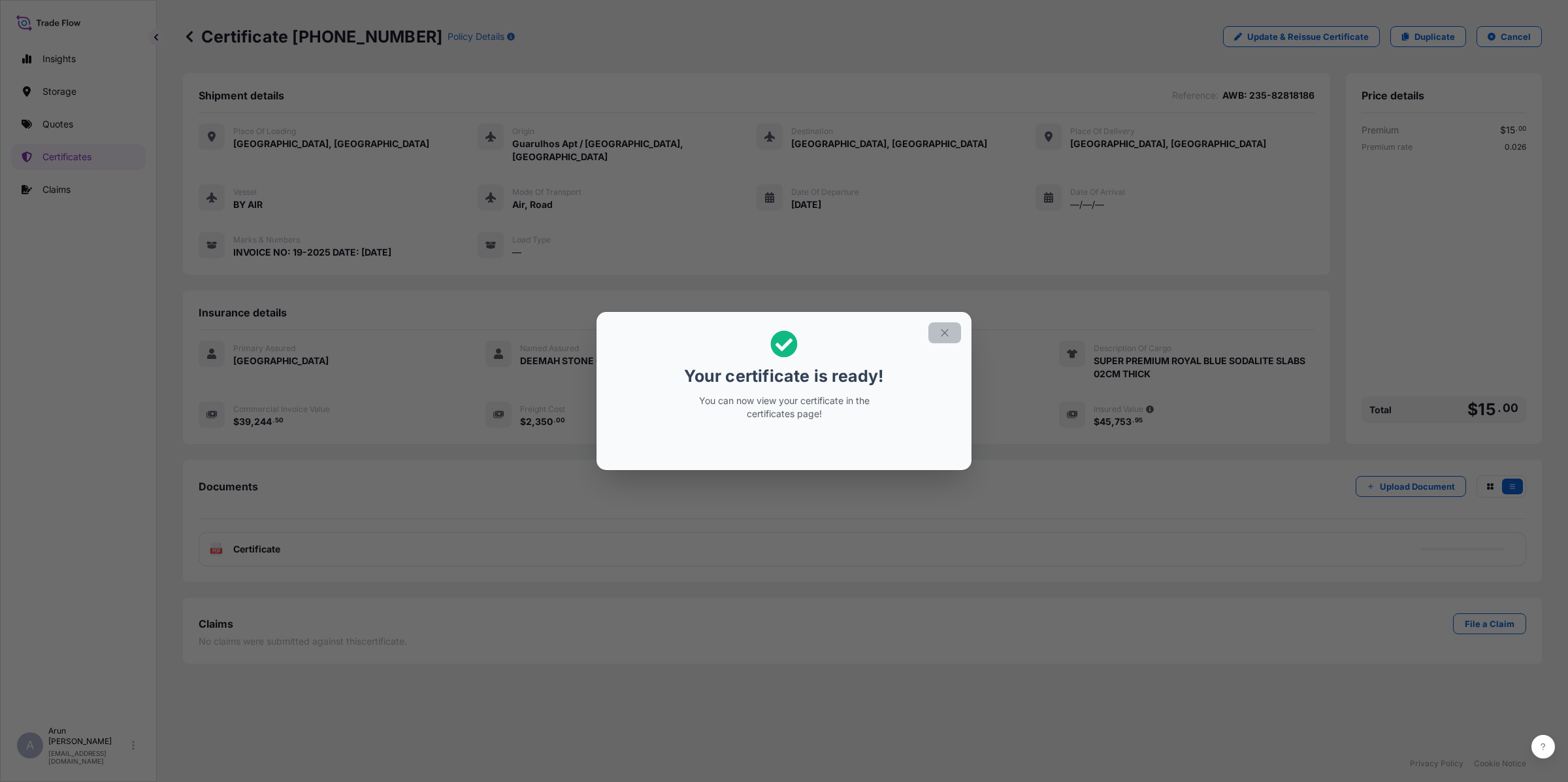
click at [945, 327] on icon "button" at bounding box center [945, 333] width 12 height 12
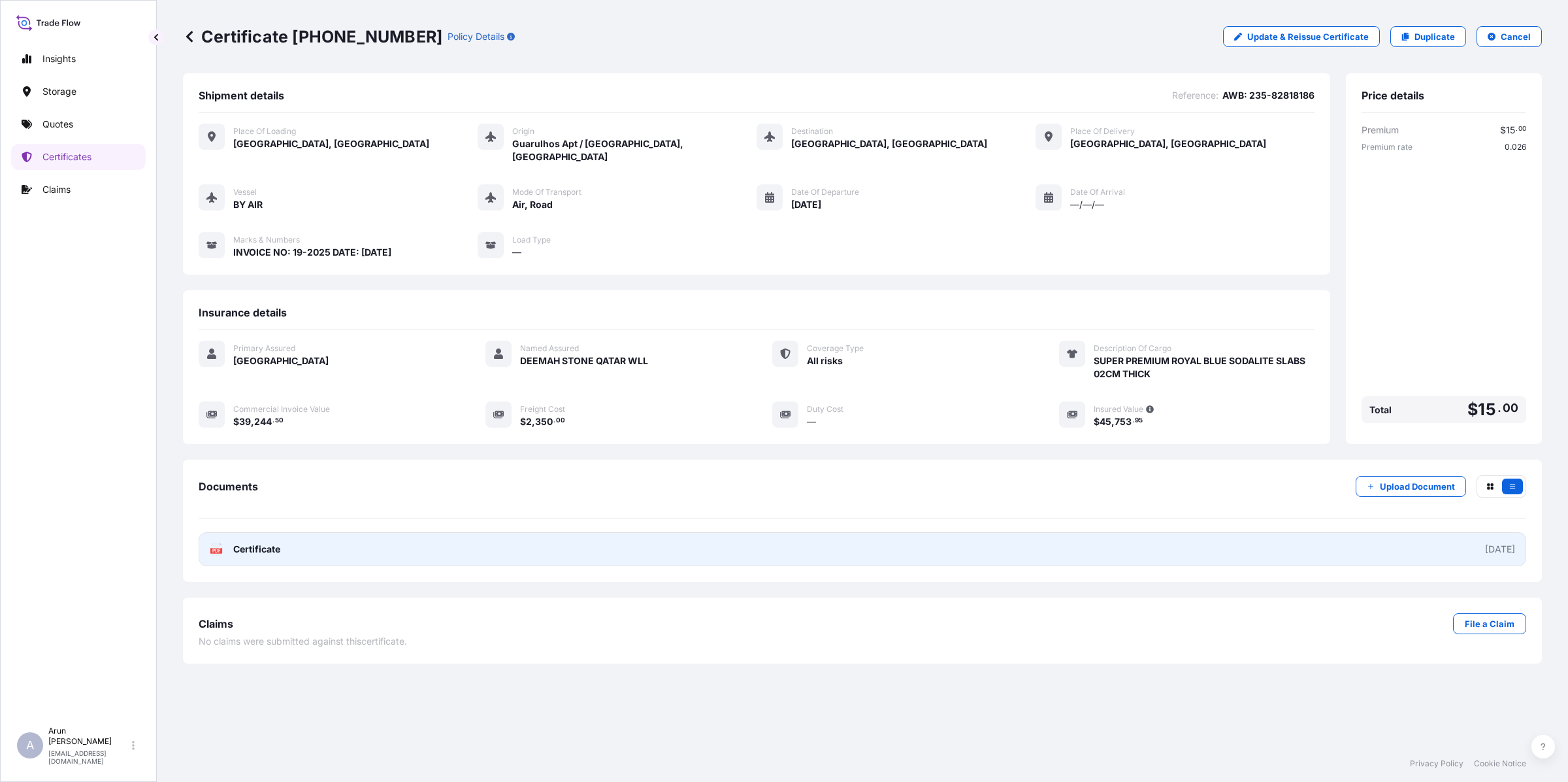
click at [395, 533] on link "PDF Certificate [DATE]" at bounding box center [862, 549] width 1327 height 34
